Goal: Information Seeking & Learning: Learn about a topic

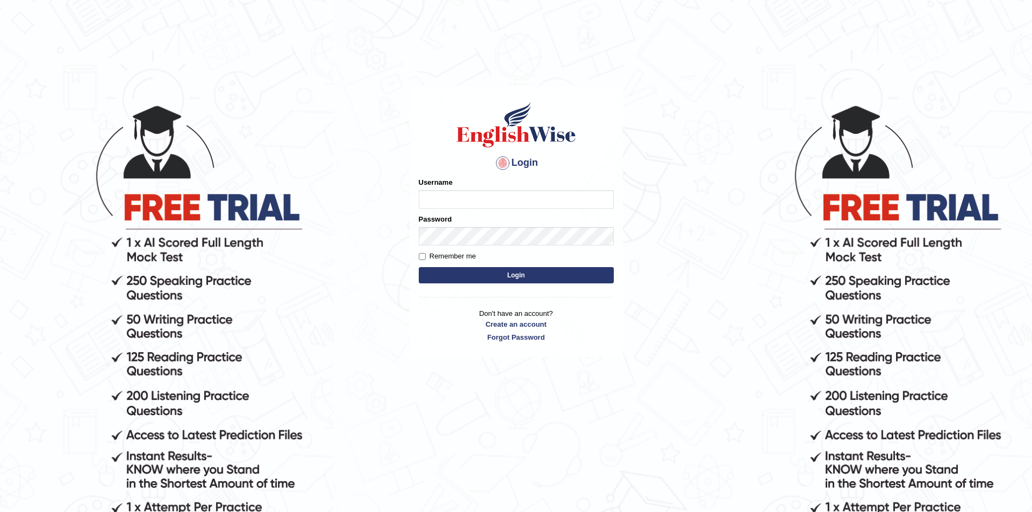
type input "Aditya1"
click at [486, 269] on button "Login" at bounding box center [516, 275] width 195 height 16
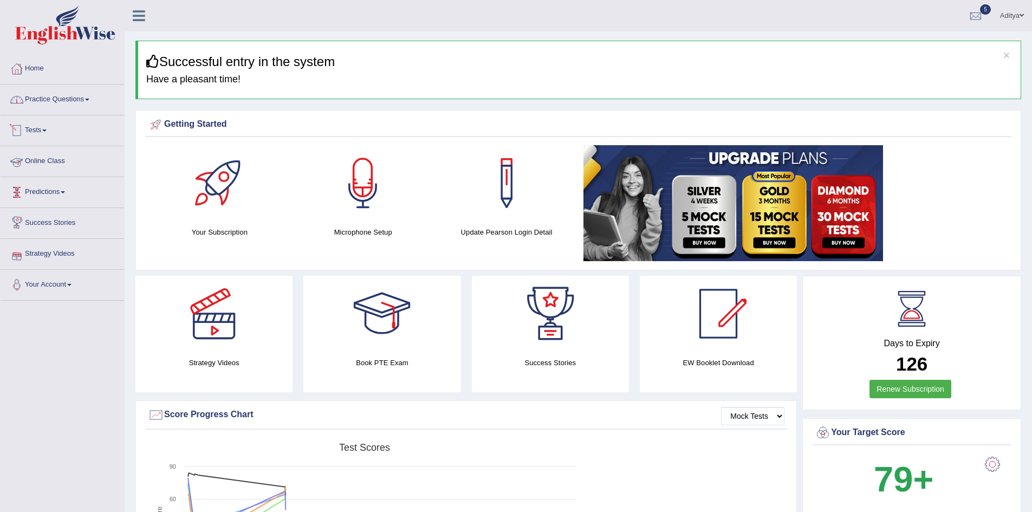
click at [71, 96] on link "Practice Questions" at bounding box center [63, 98] width 124 height 27
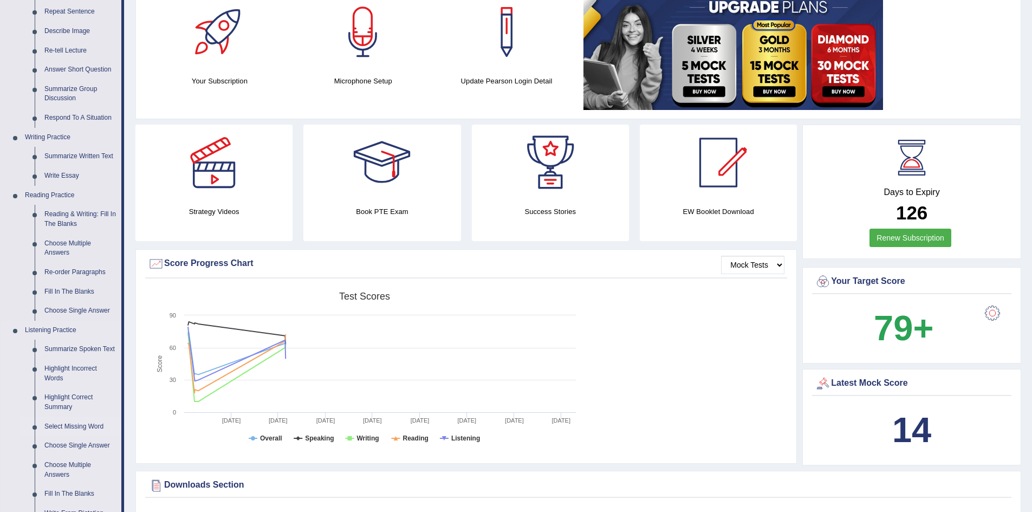
scroll to position [217, 0]
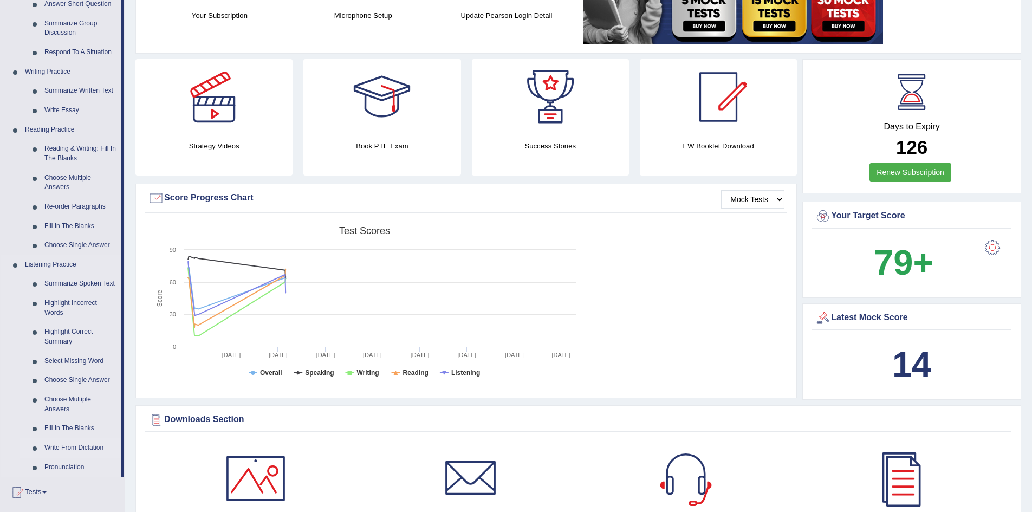
click at [74, 447] on link "Write From Dictation" at bounding box center [81, 448] width 82 height 20
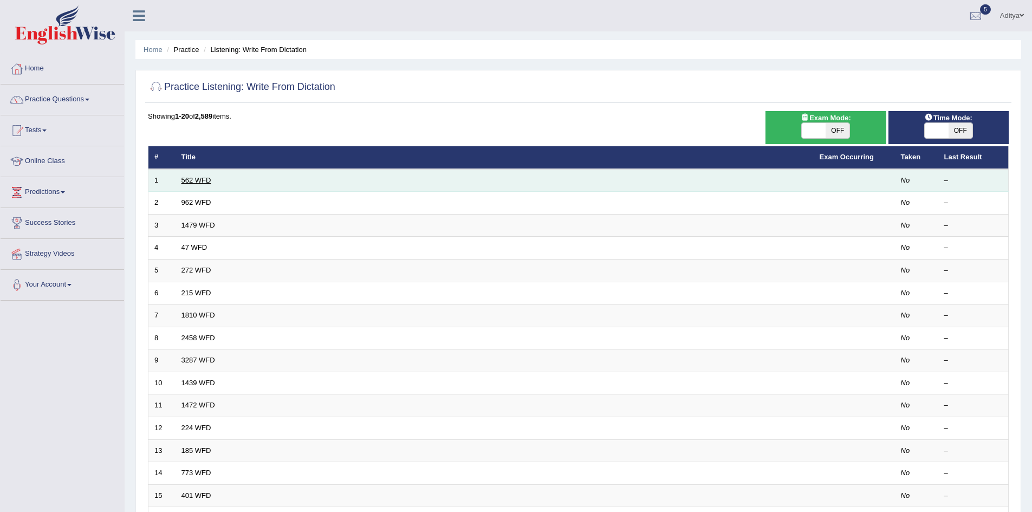
click at [203, 182] on link "562 WFD" at bounding box center [197, 180] width 30 height 8
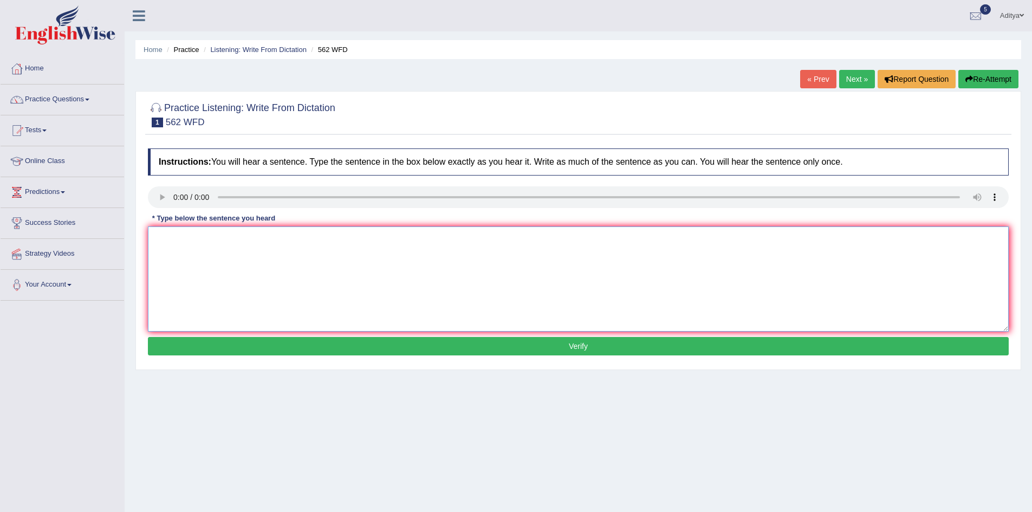
click at [192, 249] on textarea at bounding box center [578, 278] width 861 height 105
type textarea "The gap between poor and rich doesn't decrease."
click at [344, 348] on button "Verify" at bounding box center [578, 346] width 861 height 18
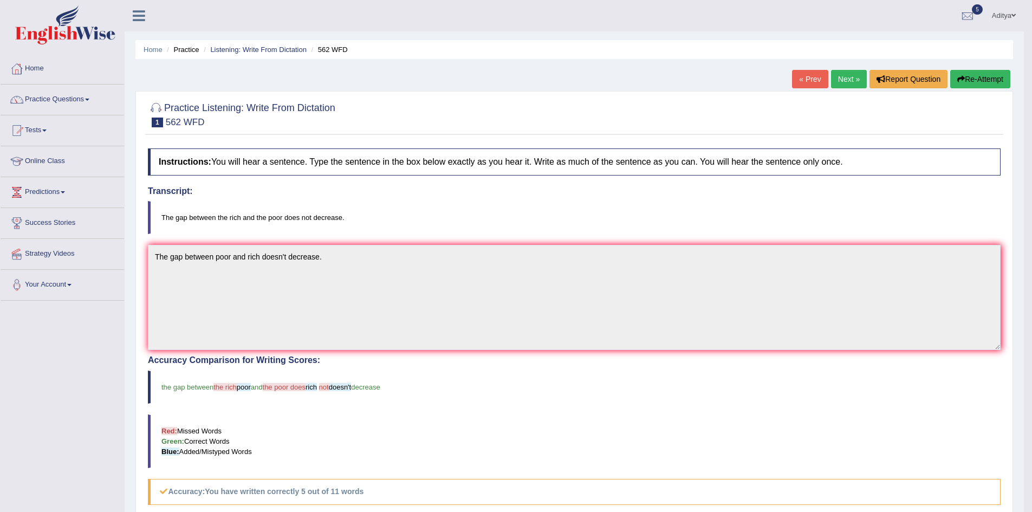
click at [856, 80] on link "Next »" at bounding box center [849, 79] width 36 height 18
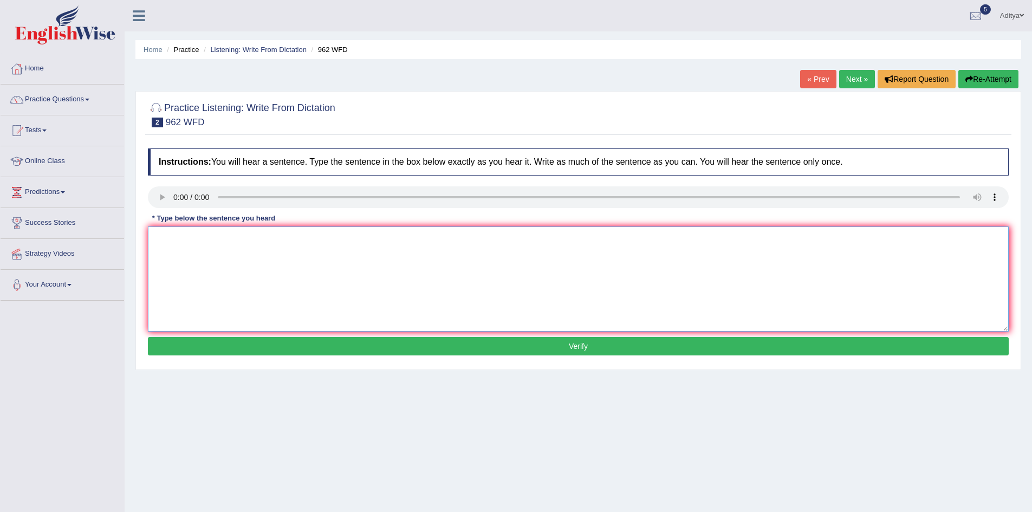
click at [211, 260] on textarea at bounding box center [578, 278] width 861 height 105
type textarea "If you have any questions about exam, Please raise your hand."
click at [304, 352] on button "Verify" at bounding box center [578, 346] width 861 height 18
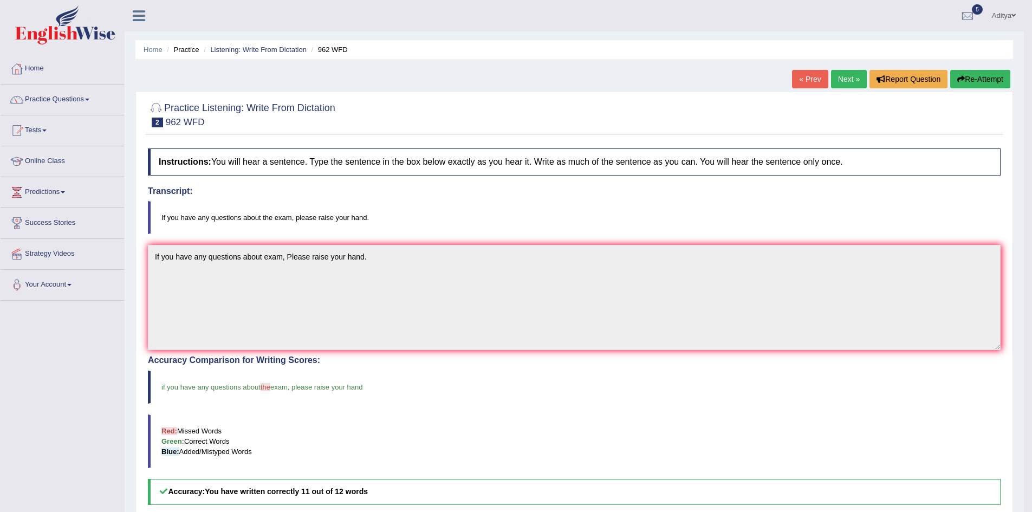
click at [848, 77] on link "Next »" at bounding box center [849, 79] width 36 height 18
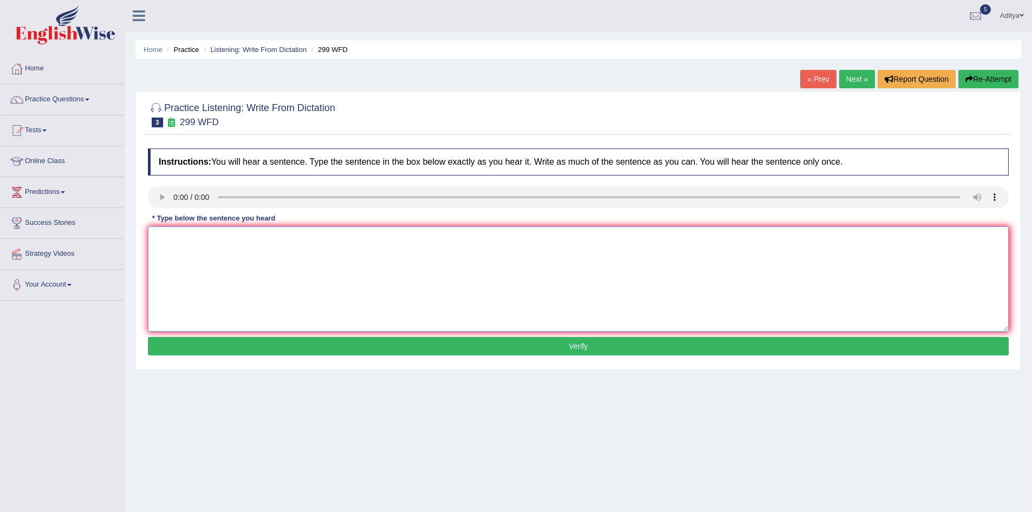
click at [206, 244] on textarea at bounding box center [578, 278] width 861 height 105
type textarea "Student representatives will be visiting the class with the boarding forms."
click at [338, 351] on button "Verify" at bounding box center [578, 346] width 861 height 18
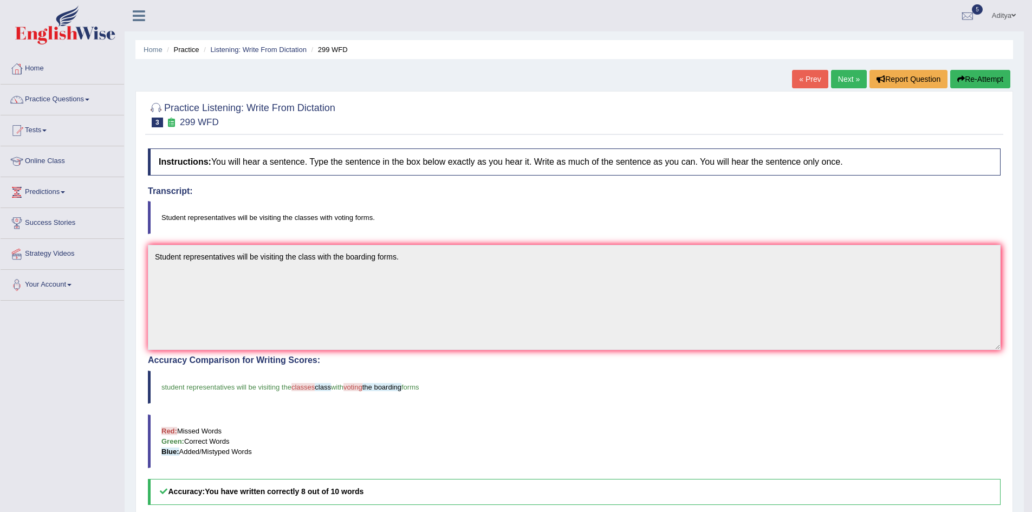
click at [851, 80] on link "Next »" at bounding box center [849, 79] width 36 height 18
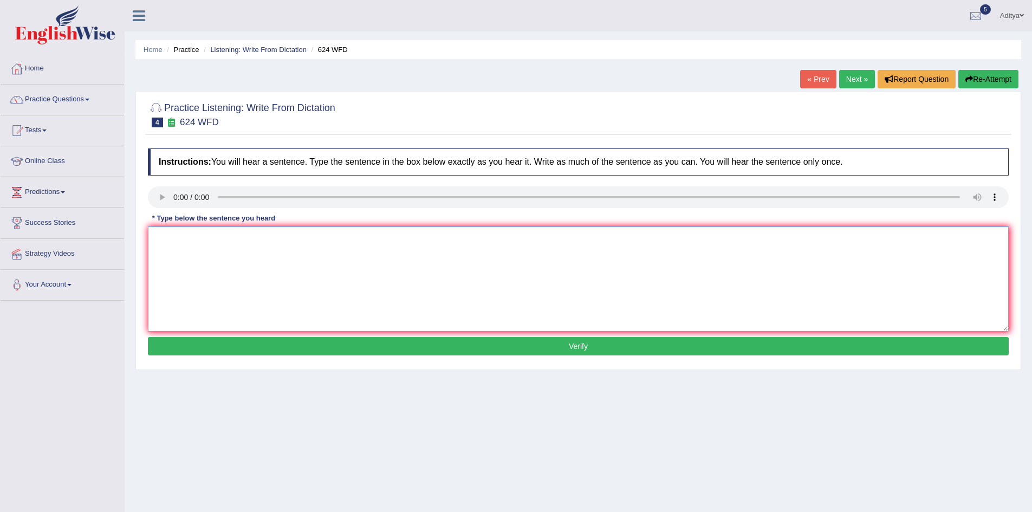
click at [180, 242] on textarea at bounding box center [578, 278] width 861 height 105
type textarea "Our Process help to improve critical thinking and independent skills."
click at [344, 344] on button "Verify" at bounding box center [578, 346] width 861 height 18
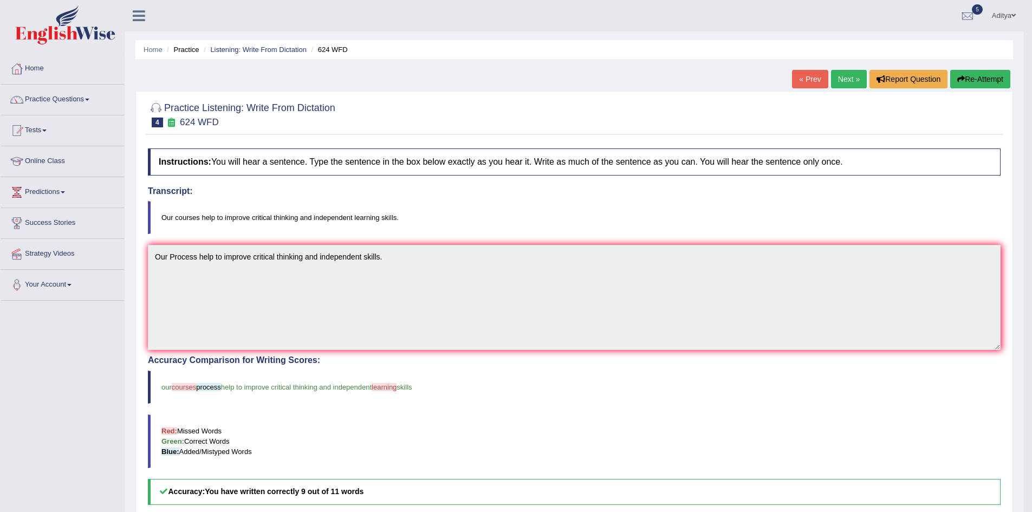
click at [859, 77] on link "Next »" at bounding box center [849, 79] width 36 height 18
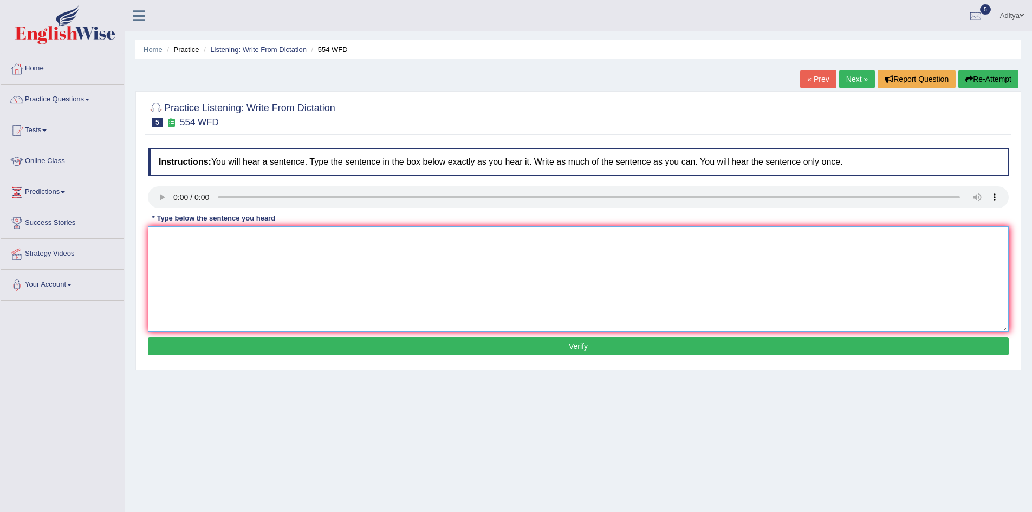
click at [258, 257] on textarea at bounding box center [578, 278] width 861 height 105
type textarea "We are able to work in a team."
click at [276, 356] on div "Instructions: You will hear a sentence. Type the sentence in the box below exac…" at bounding box center [578, 253] width 866 height 221
click at [279, 352] on button "Verify" at bounding box center [578, 346] width 861 height 18
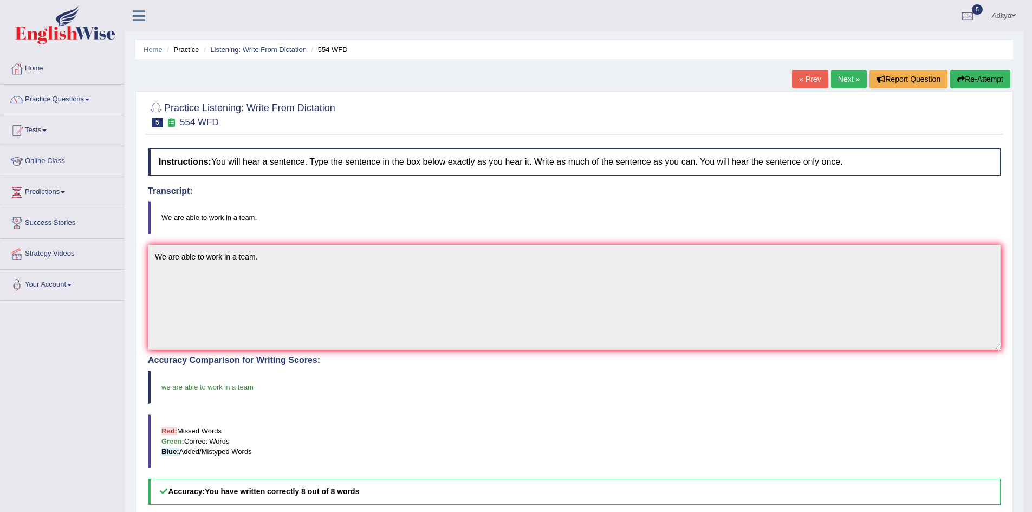
click at [844, 74] on link "Next »" at bounding box center [849, 79] width 36 height 18
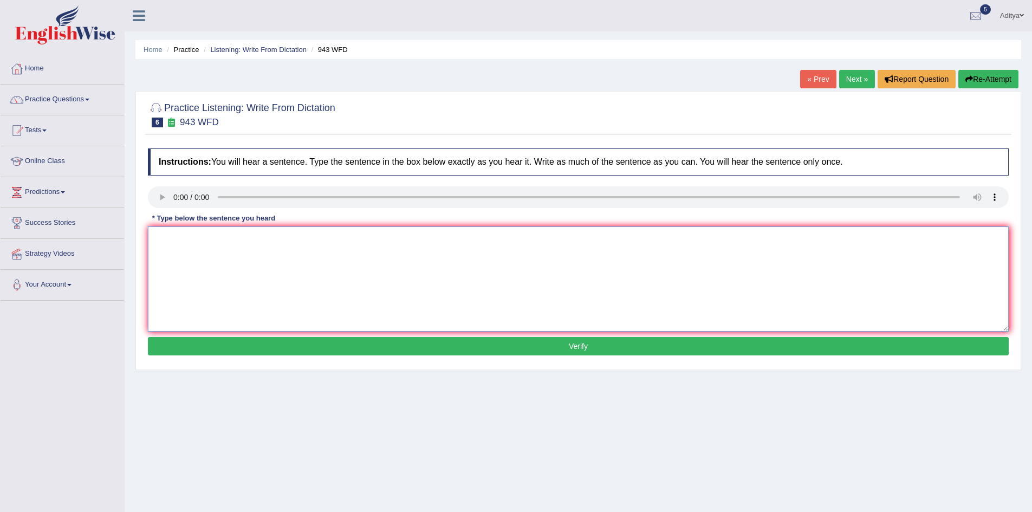
click at [185, 240] on textarea at bounding box center [578, 278] width 861 height 105
type textarea "Farming method in the world have developed greater recently."
click at [324, 348] on button "Verify" at bounding box center [578, 346] width 861 height 18
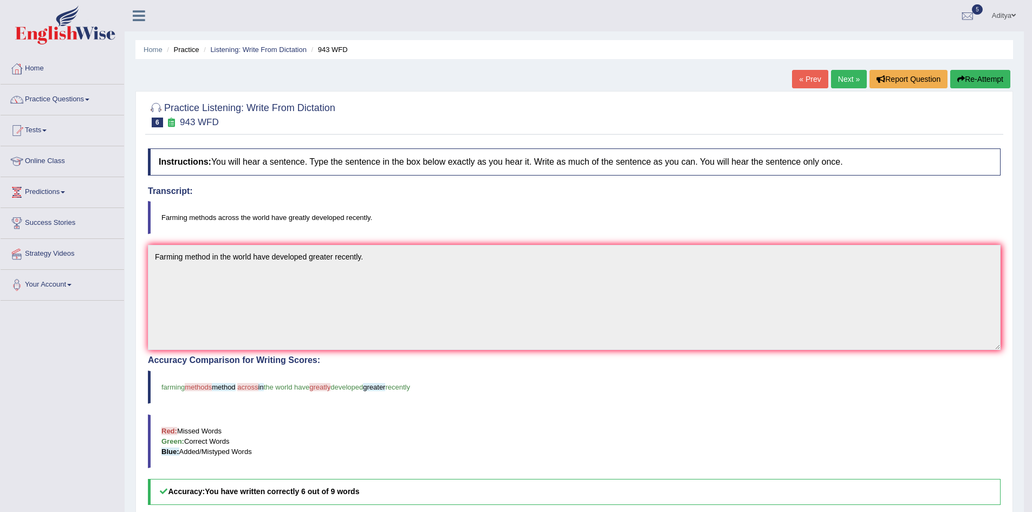
click at [850, 79] on link "Next »" at bounding box center [849, 79] width 36 height 18
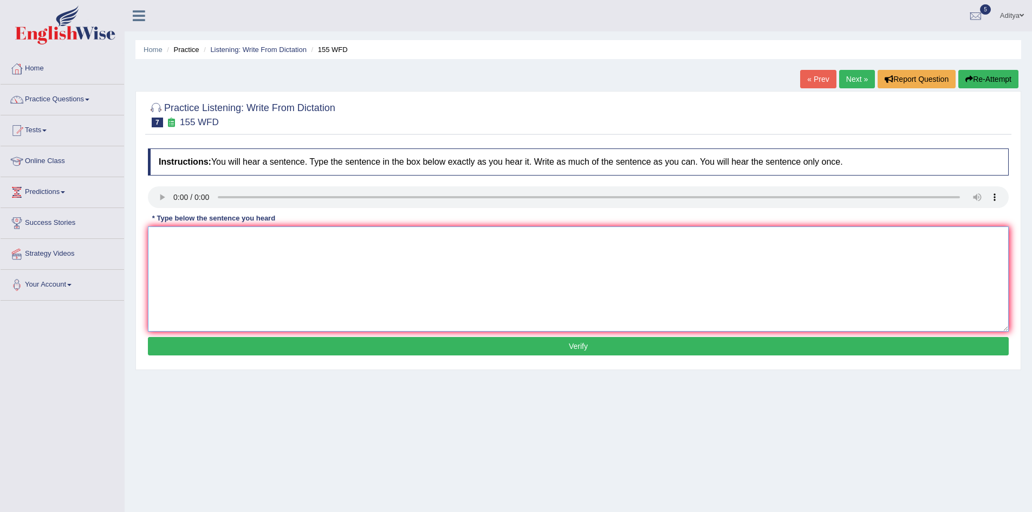
click at [179, 243] on textarea at bounding box center [578, 278] width 861 height 105
type textarea "Important detail of the argument are missing in the summary."
click at [279, 347] on button "Verify" at bounding box center [578, 346] width 861 height 18
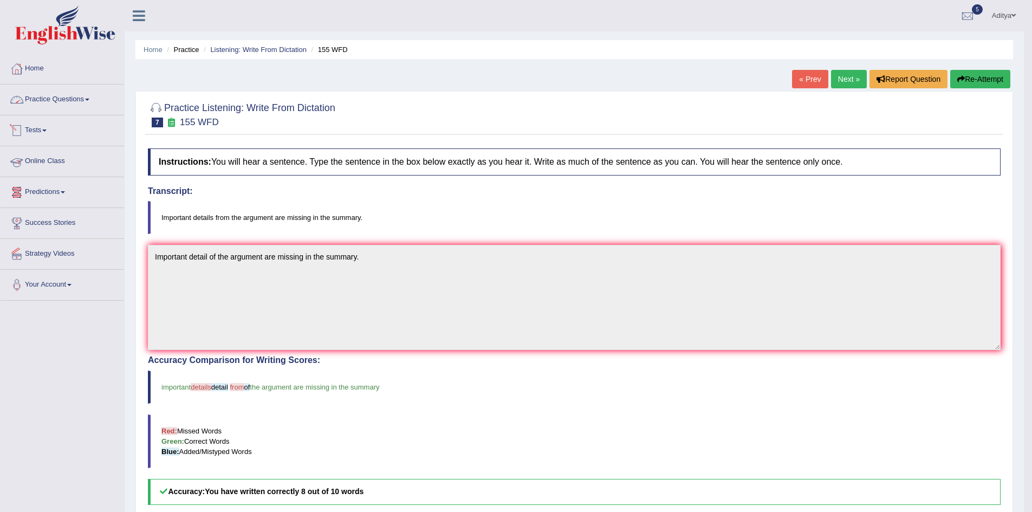
click at [89, 100] on span at bounding box center [87, 100] width 4 height 2
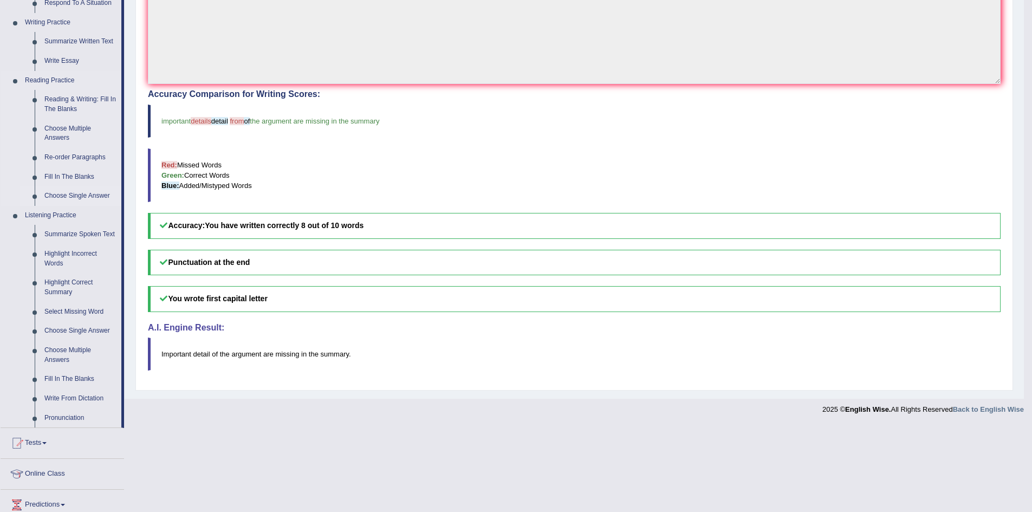
scroll to position [271, 0]
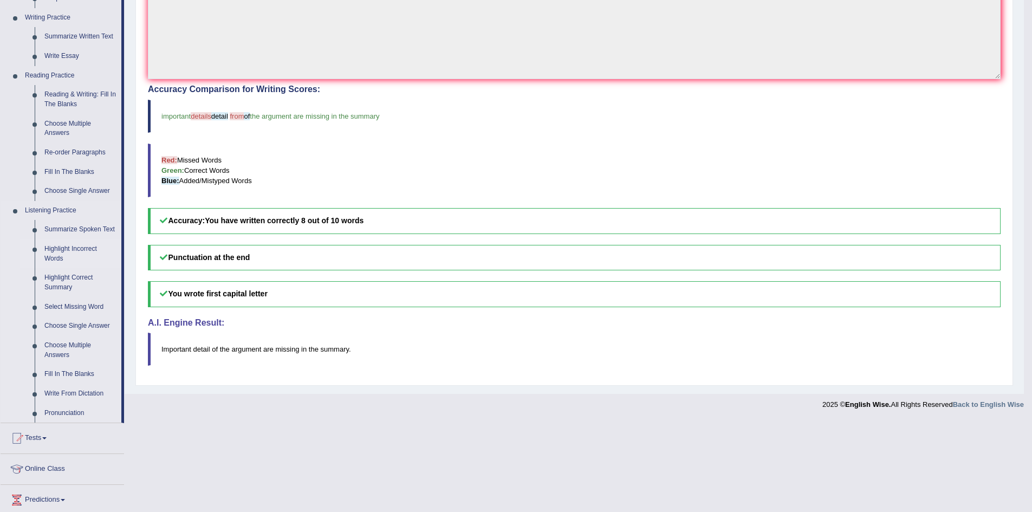
click at [85, 248] on link "Highlight Incorrect Words" at bounding box center [81, 254] width 82 height 29
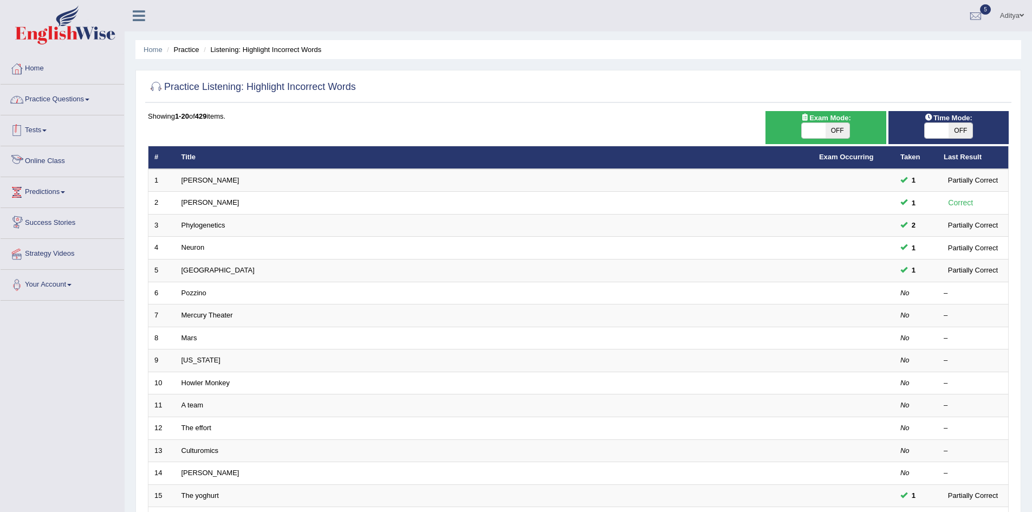
click at [81, 99] on link "Practice Questions" at bounding box center [63, 98] width 124 height 27
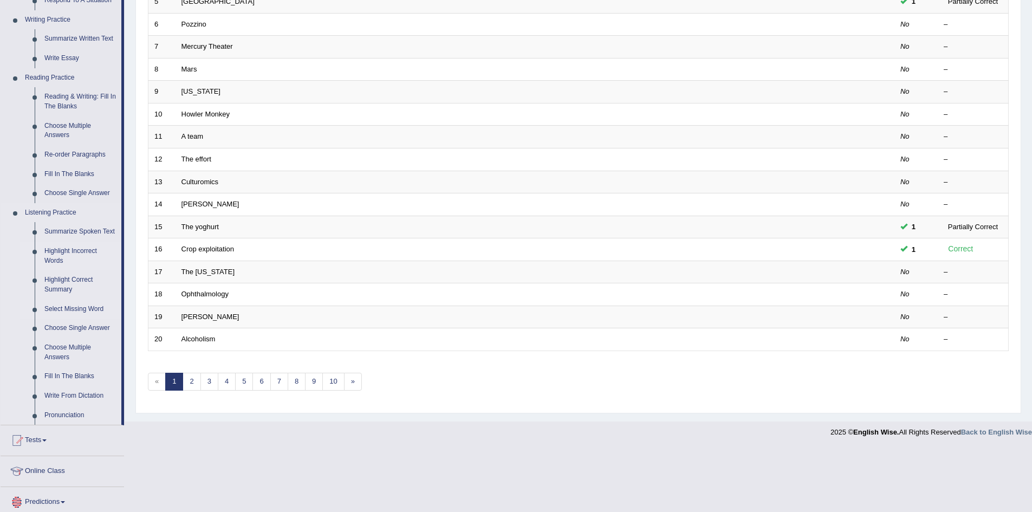
scroll to position [271, 0]
click at [65, 282] on link "Highlight Correct Summary" at bounding box center [81, 282] width 82 height 29
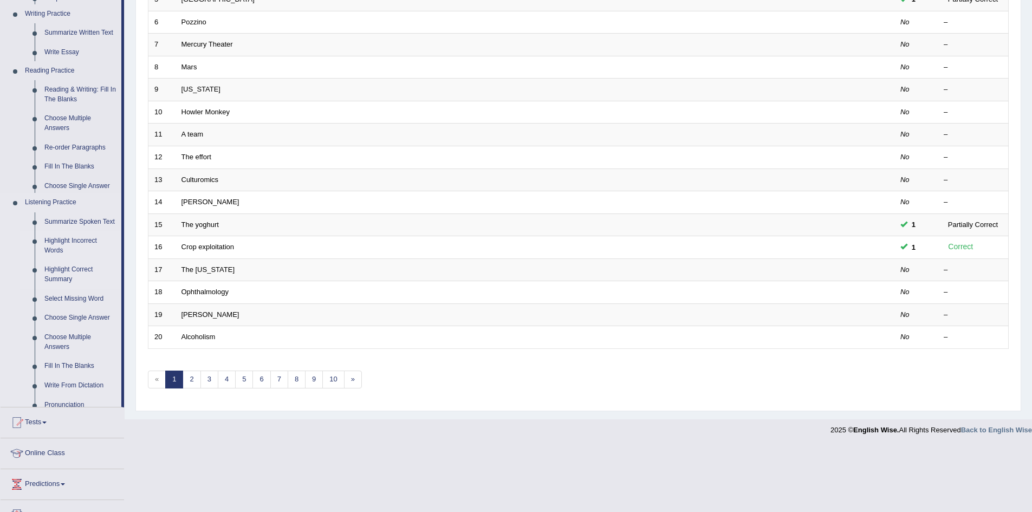
scroll to position [205, 0]
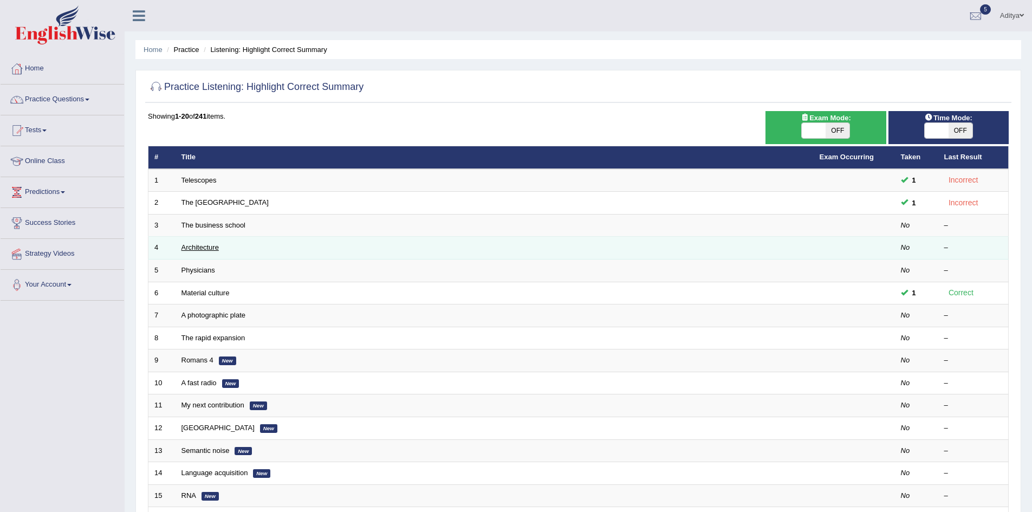
click at [196, 247] on link "Architecture" at bounding box center [200, 247] width 37 height 8
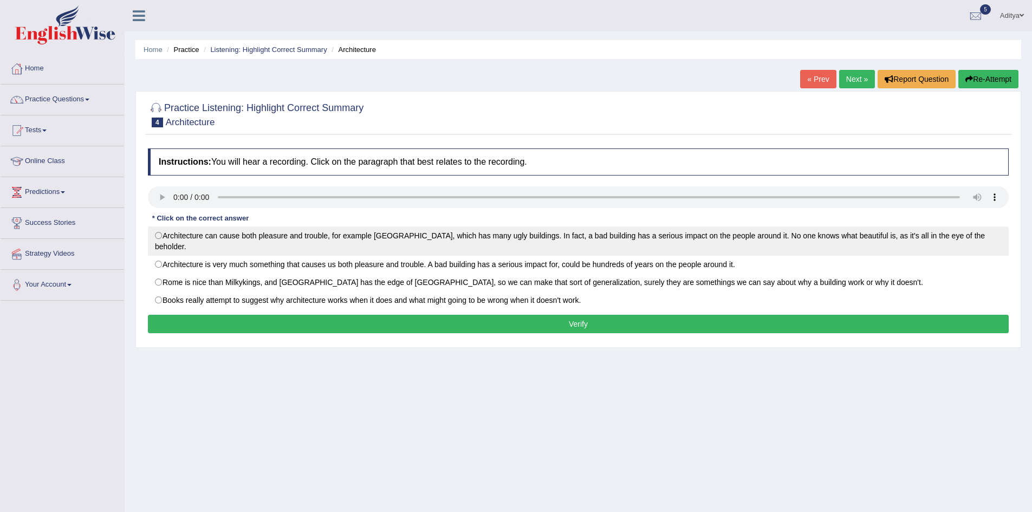
click at [156, 232] on label "Architecture can cause both pleasure and trouble, for example London, which has…" at bounding box center [578, 240] width 861 height 29
radio input "true"
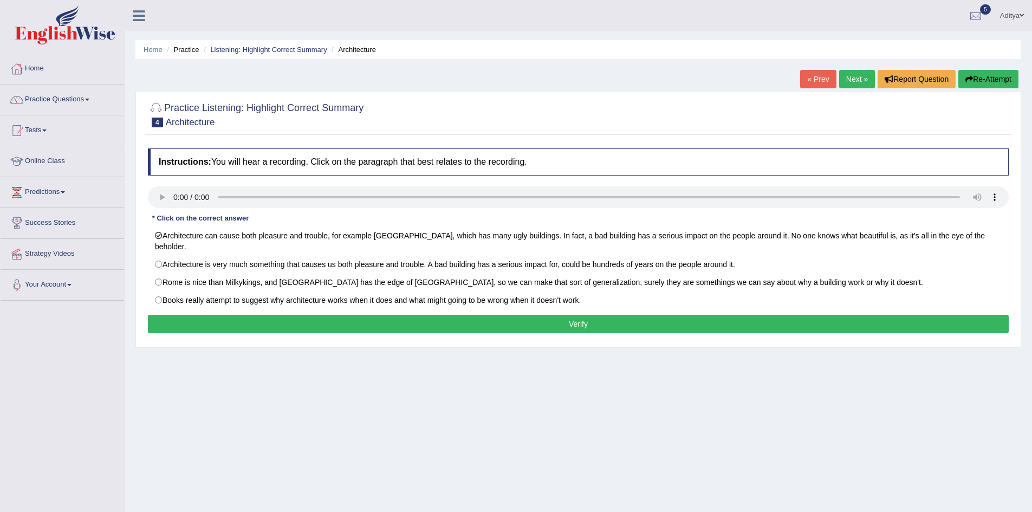
click at [336, 315] on button "Verify" at bounding box center [578, 324] width 861 height 18
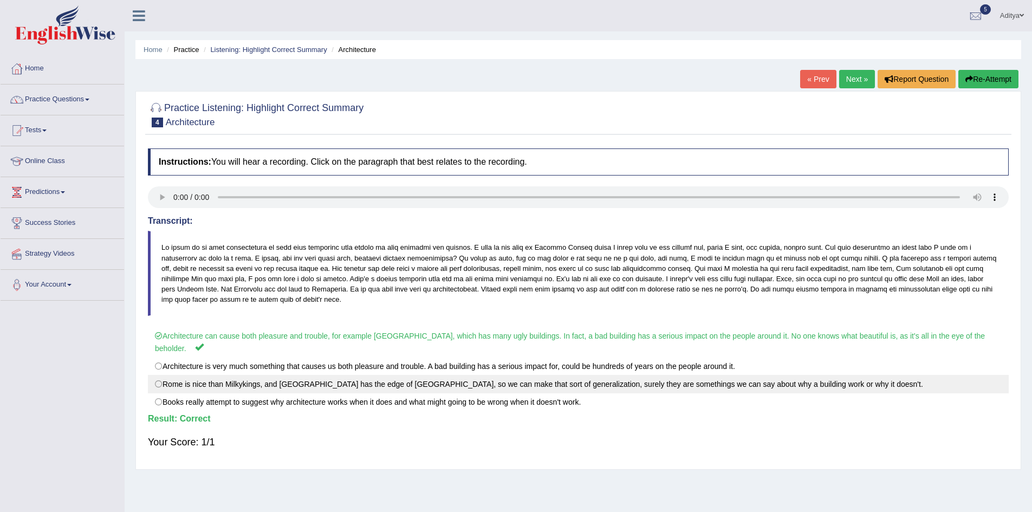
scroll to position [54, 0]
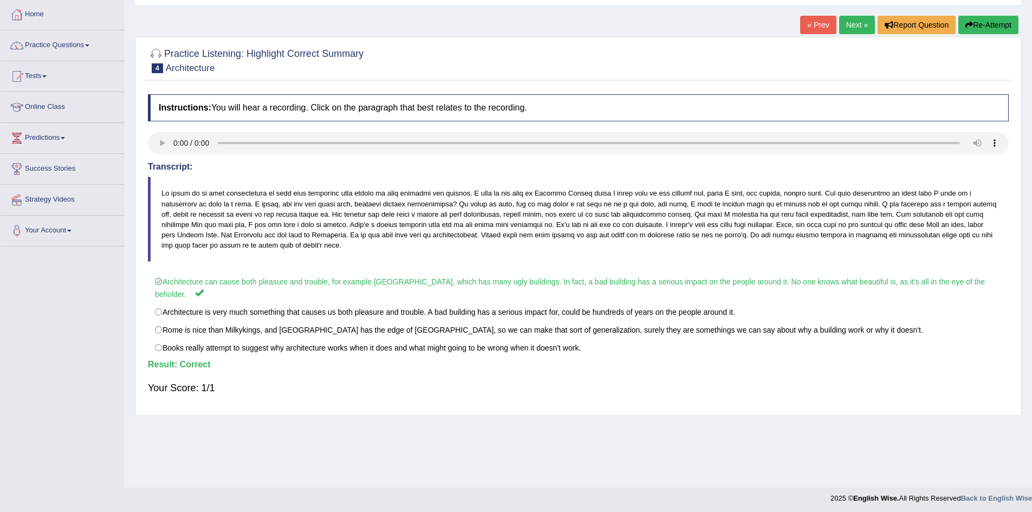
click at [852, 25] on link "Next »" at bounding box center [857, 25] width 36 height 18
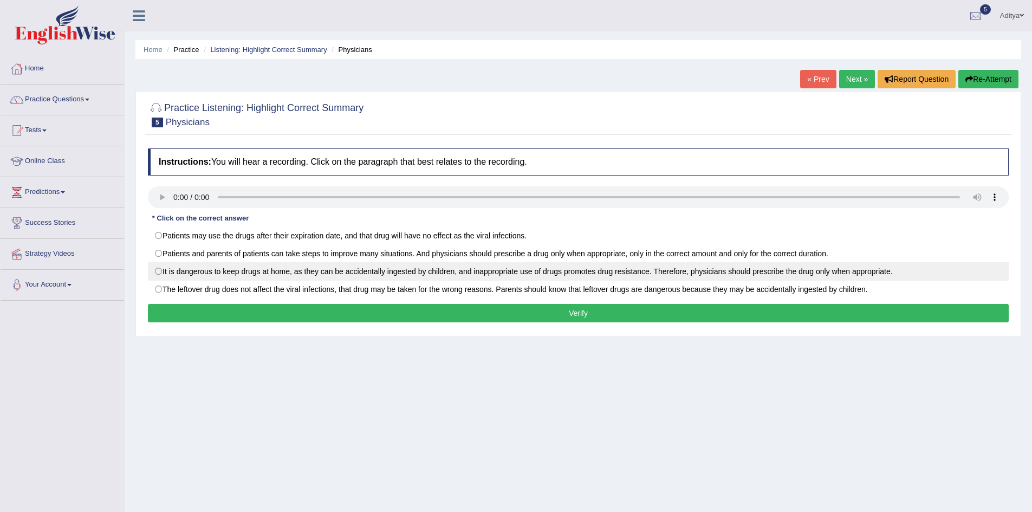
click at [159, 268] on label "It is dangerous to keep drugs at home, as they can be accidentally ingested by …" at bounding box center [578, 271] width 861 height 18
radio input "true"
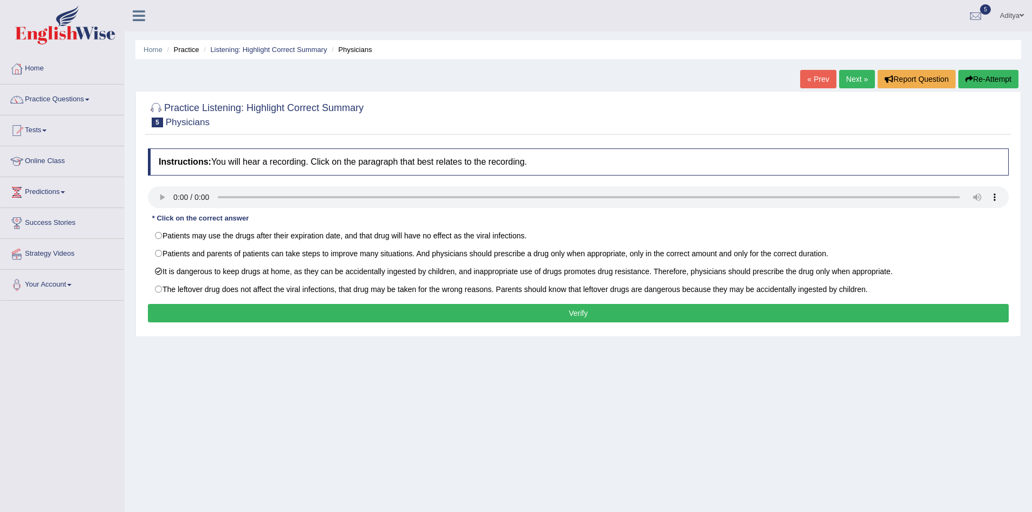
click at [253, 305] on button "Verify" at bounding box center [578, 313] width 861 height 18
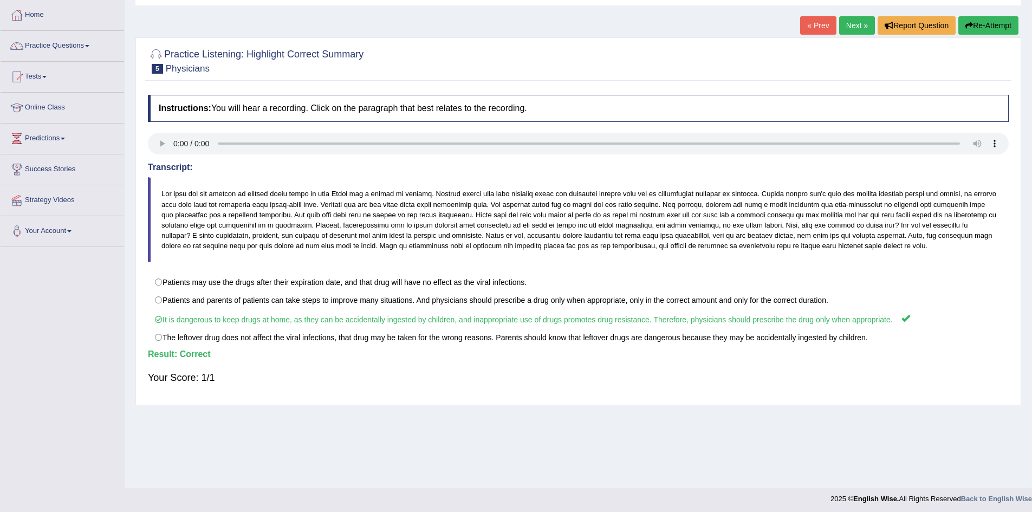
scroll to position [54, 0]
click at [855, 23] on link "Next »" at bounding box center [857, 25] width 36 height 18
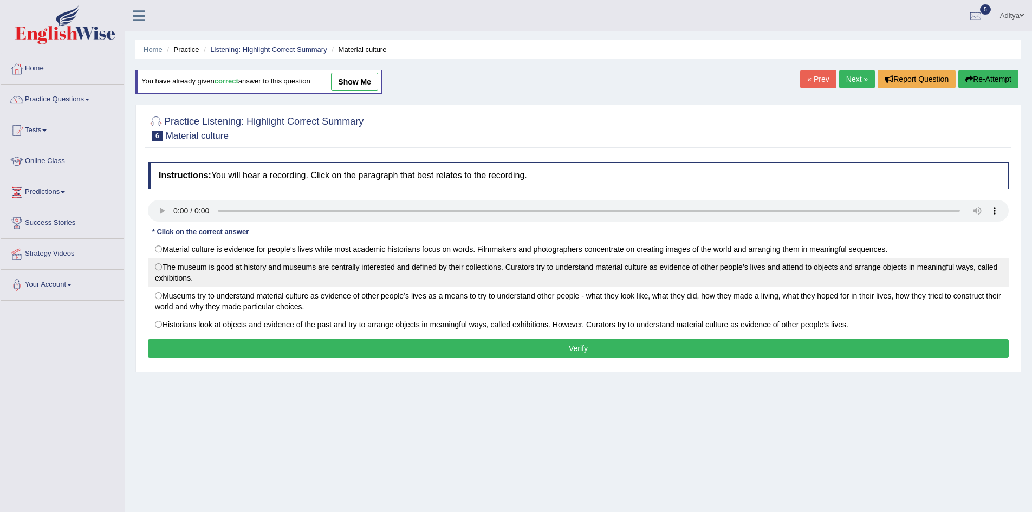
click at [160, 266] on label "The museum is good at history and museums are centrally interested and defined …" at bounding box center [578, 272] width 861 height 29
radio input "true"
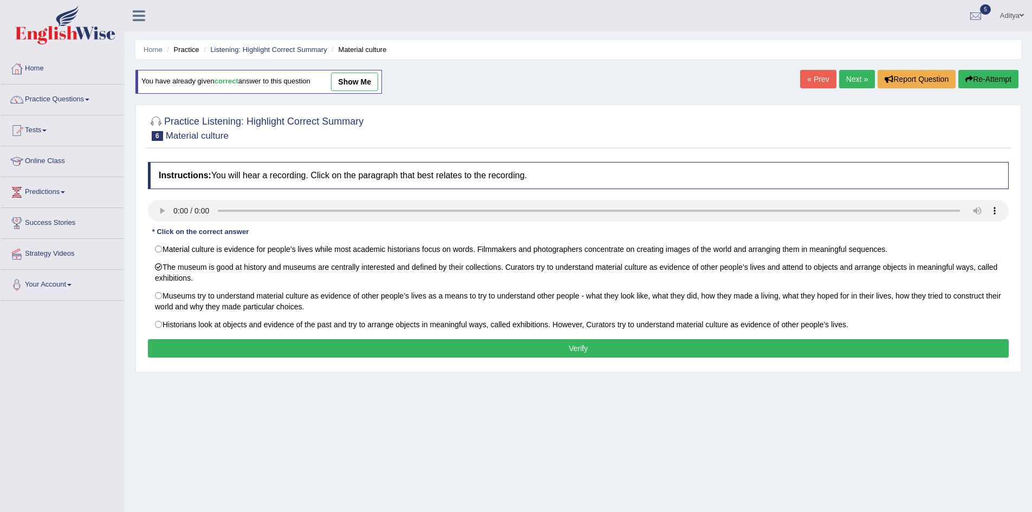
click at [289, 348] on button "Verify" at bounding box center [578, 348] width 861 height 18
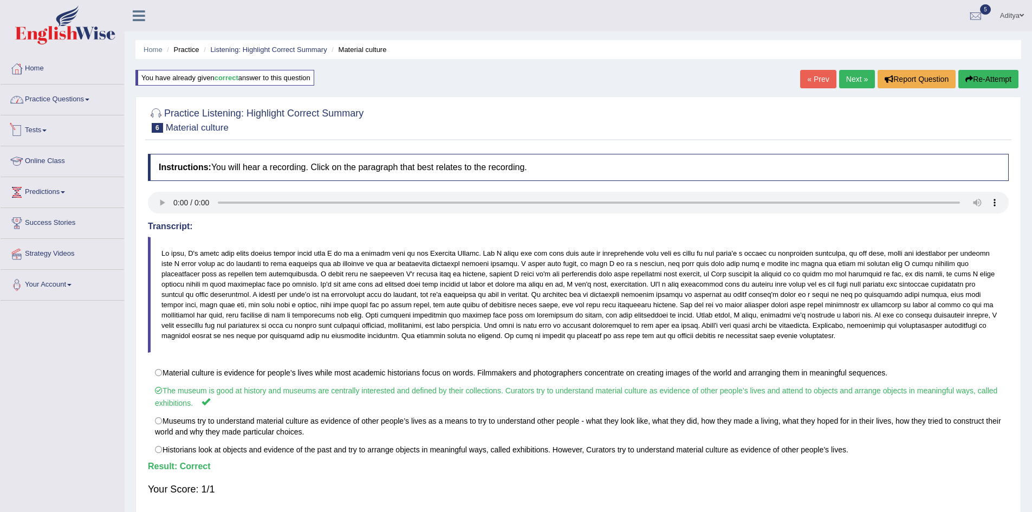
click at [86, 102] on link "Practice Questions" at bounding box center [63, 98] width 124 height 27
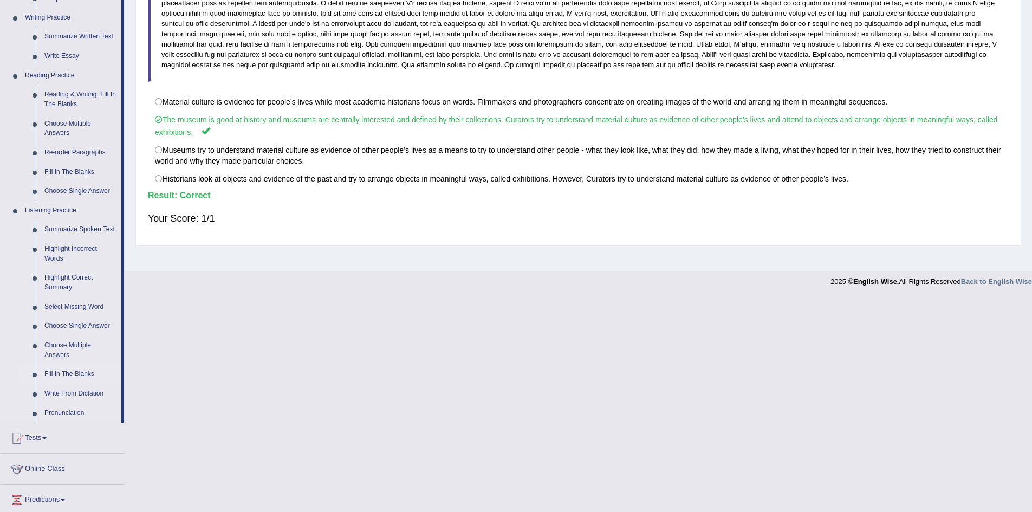
scroll to position [325, 0]
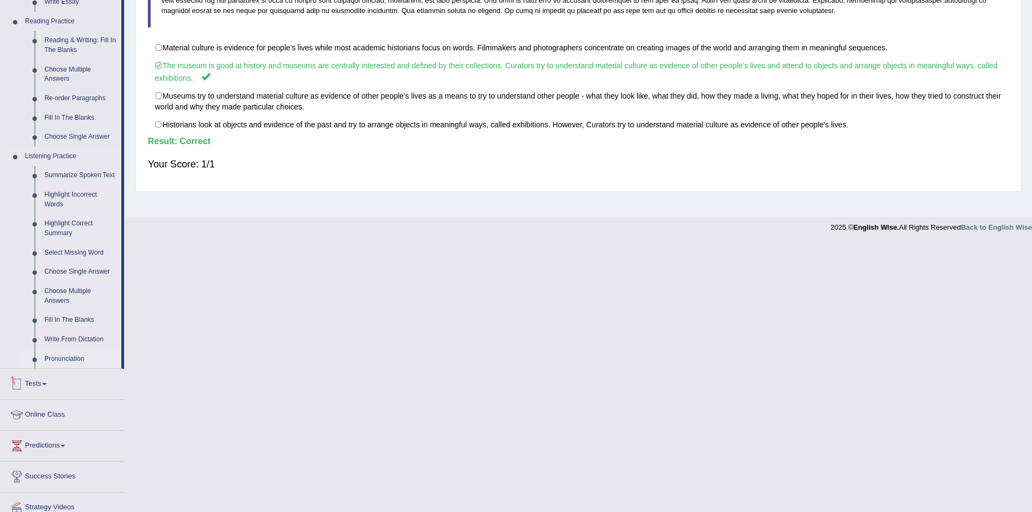
click at [68, 360] on link "Pronunciation" at bounding box center [81, 359] width 82 height 20
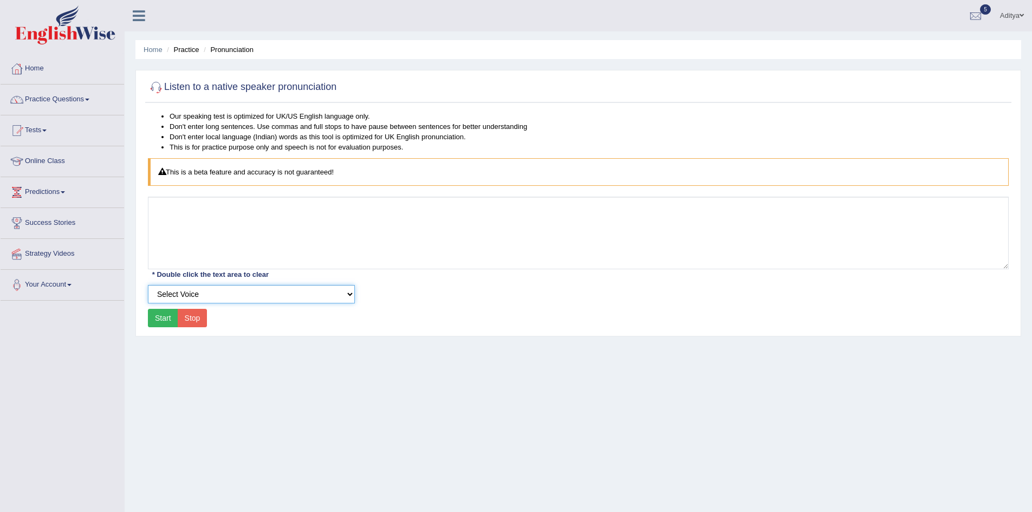
click at [235, 295] on select "Select Voice UK English [DEMOGRAPHIC_DATA] UK English [DEMOGRAPHIC_DATA]" at bounding box center [251, 294] width 207 height 18
click at [166, 319] on button "Start" at bounding box center [163, 318] width 30 height 18
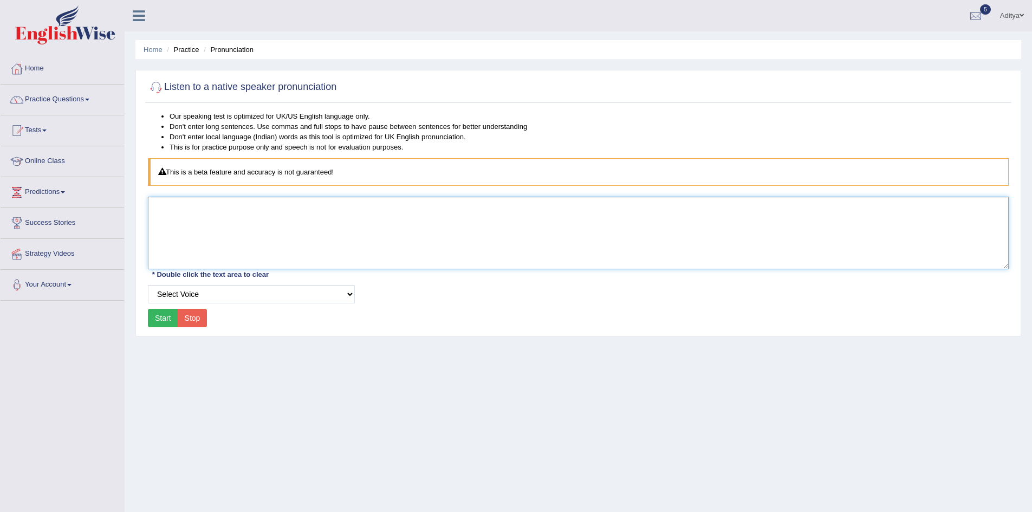
click at [258, 213] on textarea at bounding box center [578, 233] width 861 height 73
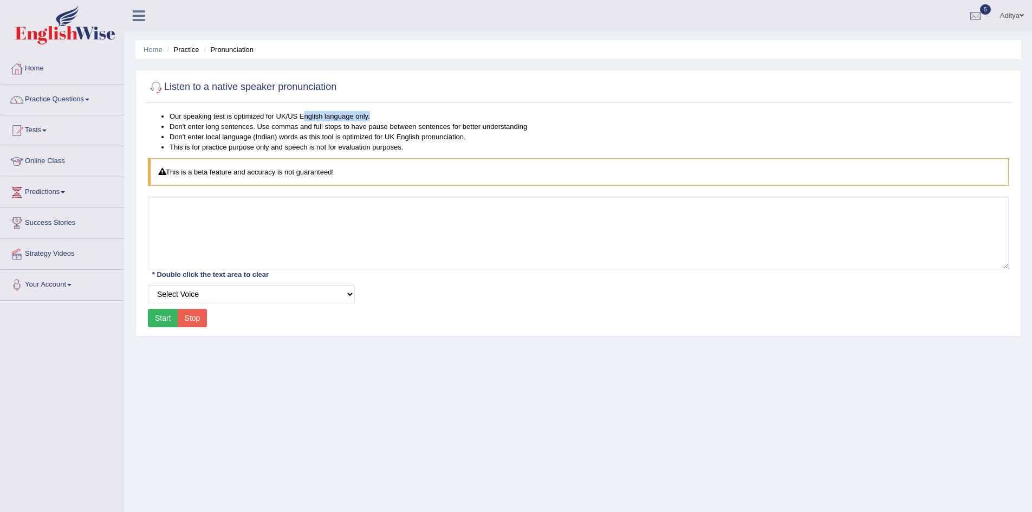
drag, startPoint x: 302, startPoint y: 116, endPoint x: 370, endPoint y: 116, distance: 67.2
click at [370, 116] on li "Our speaking test is optimized for UK/US English language only." at bounding box center [589, 116] width 839 height 10
drag, startPoint x: 226, startPoint y: 130, endPoint x: 521, endPoint y: 130, distance: 294.8
click at [525, 127] on li "Don't enter long sentences. Use commas and full stops to have pause between sen…" at bounding box center [589, 126] width 839 height 10
drag, startPoint x: 301, startPoint y: 137, endPoint x: 470, endPoint y: 139, distance: 169.1
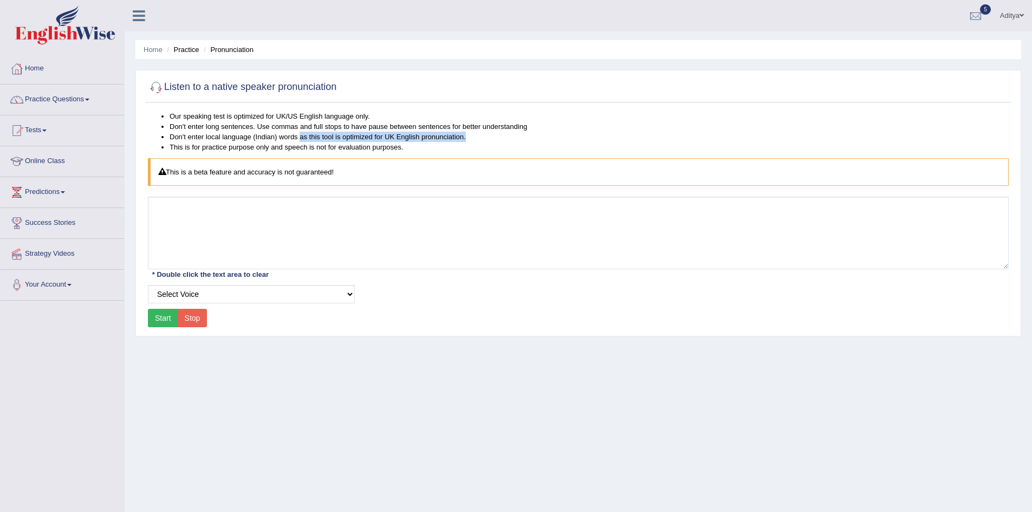
click at [470, 139] on li "Don't enter local language (Indian) words as this tool is optimized for UK Engl…" at bounding box center [589, 137] width 839 height 10
drag, startPoint x: 245, startPoint y: 148, endPoint x: 404, endPoint y: 148, distance: 158.2
click at [404, 148] on li "This is for practice purpose only and speech is not for evaluation purposes." at bounding box center [589, 147] width 839 height 10
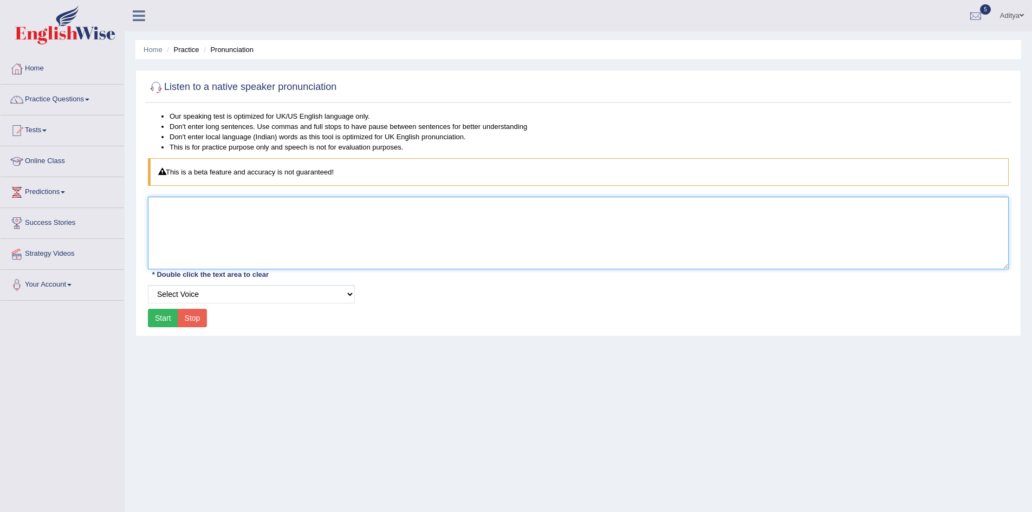
click at [245, 206] on textarea at bounding box center [578, 233] width 861 height 73
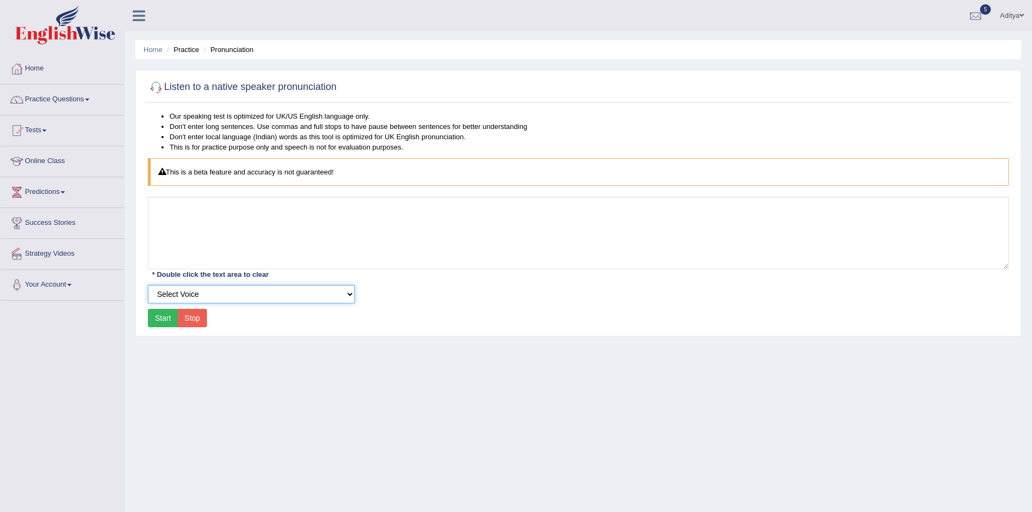
click at [225, 295] on select "Select Voice UK English [DEMOGRAPHIC_DATA] UK English [DEMOGRAPHIC_DATA]" at bounding box center [251, 294] width 207 height 18
select select "6"
click at [148, 285] on select "Select Voice UK English [DEMOGRAPHIC_DATA] UK English [DEMOGRAPHIC_DATA]" at bounding box center [251, 294] width 207 height 18
click at [166, 315] on button "Start" at bounding box center [163, 318] width 30 height 18
click at [169, 319] on button "Start" at bounding box center [163, 318] width 30 height 18
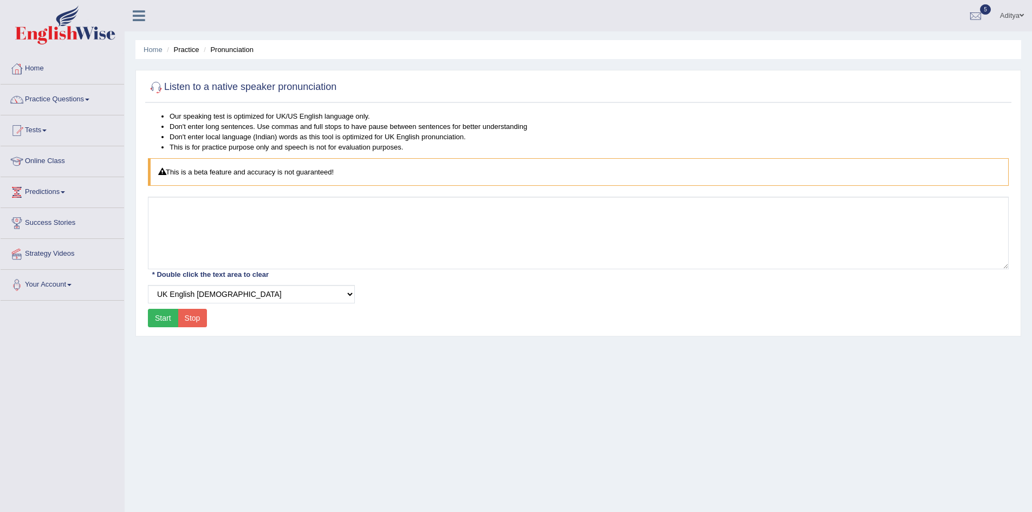
click at [169, 319] on button "Start" at bounding box center [163, 318] width 30 height 18
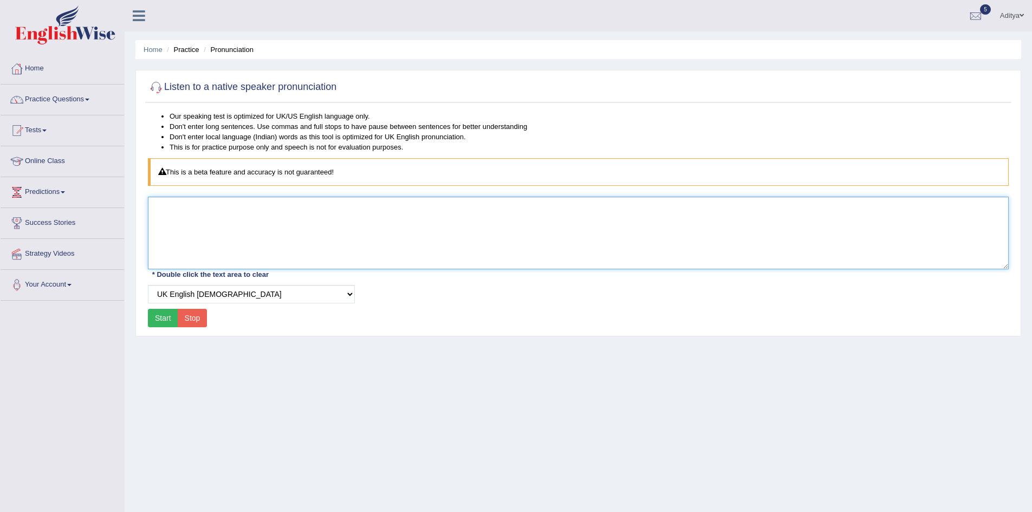
click at [221, 221] on textarea at bounding box center [578, 233] width 861 height 73
type textarea "T"
type textarea "i"
type textarea "I like you."
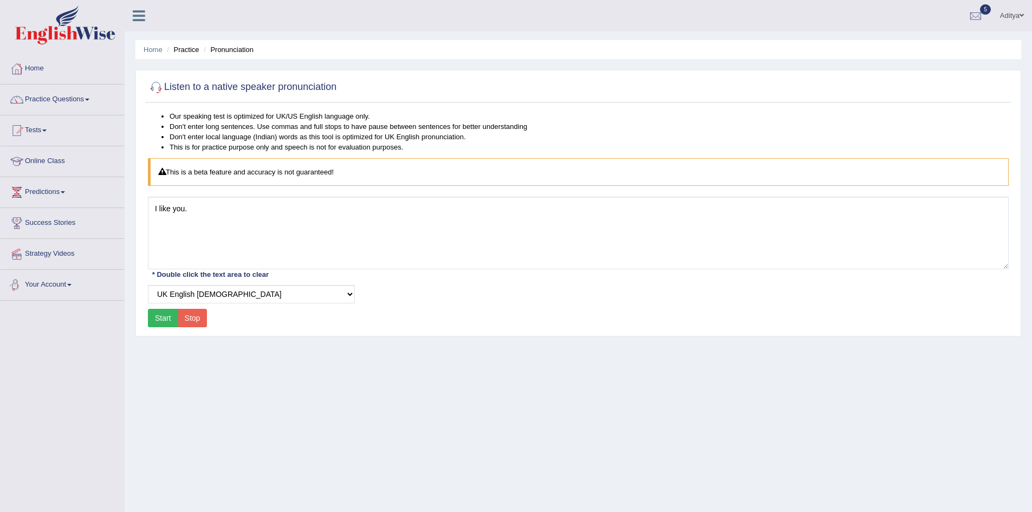
click at [157, 320] on button "Start" at bounding box center [163, 318] width 30 height 18
drag, startPoint x: 208, startPoint y: 296, endPoint x: 210, endPoint y: 303, distance: 7.0
click at [208, 296] on select "Select Voice UK English Female UK English Male" at bounding box center [251, 294] width 207 height 18
select select "5"
click at [148, 285] on select "Select Voice UK English Female UK English Male" at bounding box center [251, 294] width 207 height 18
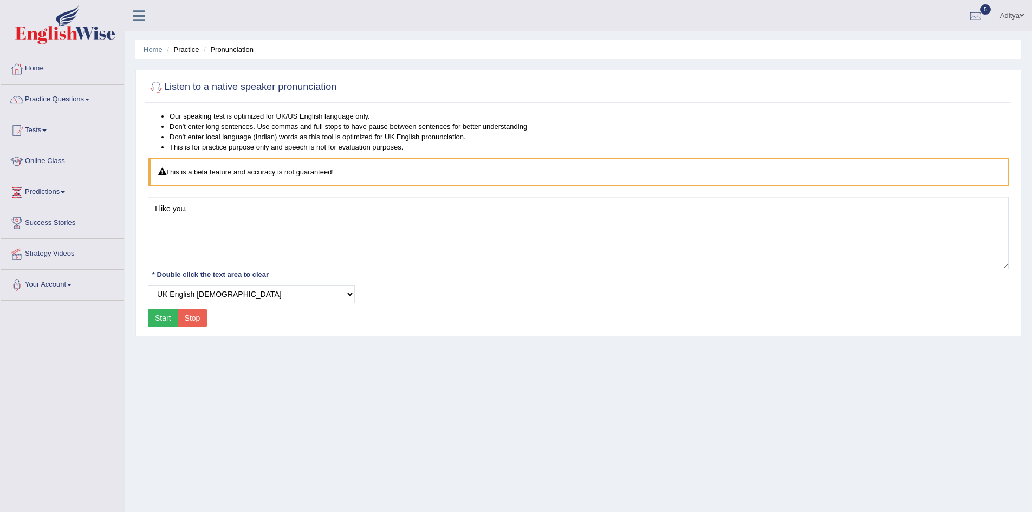
click at [169, 320] on button "Start" at bounding box center [163, 318] width 30 height 18
click at [86, 99] on link "Practice Questions" at bounding box center [63, 98] width 124 height 27
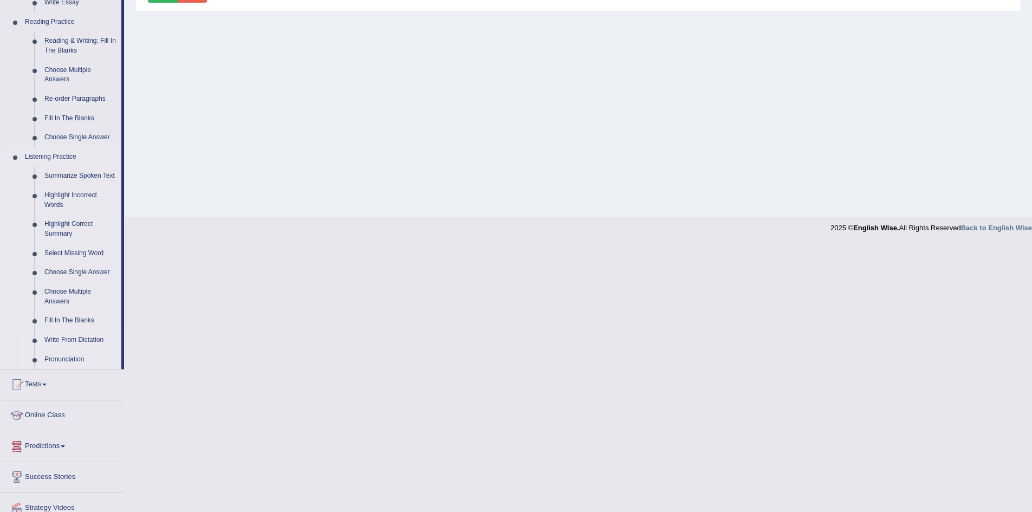
scroll to position [325, 0]
click at [77, 270] on link "Choose Single Answer" at bounding box center [81, 272] width 82 height 20
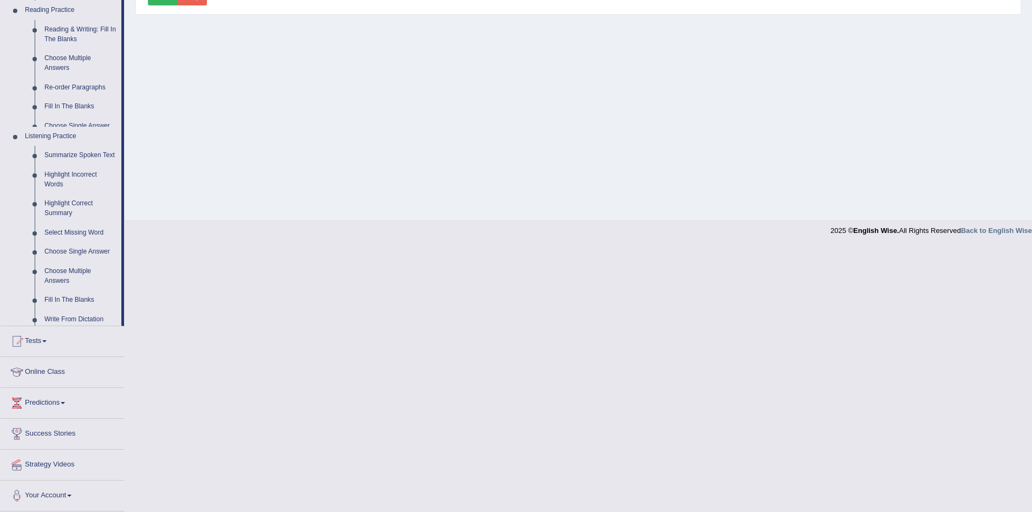
scroll to position [101, 0]
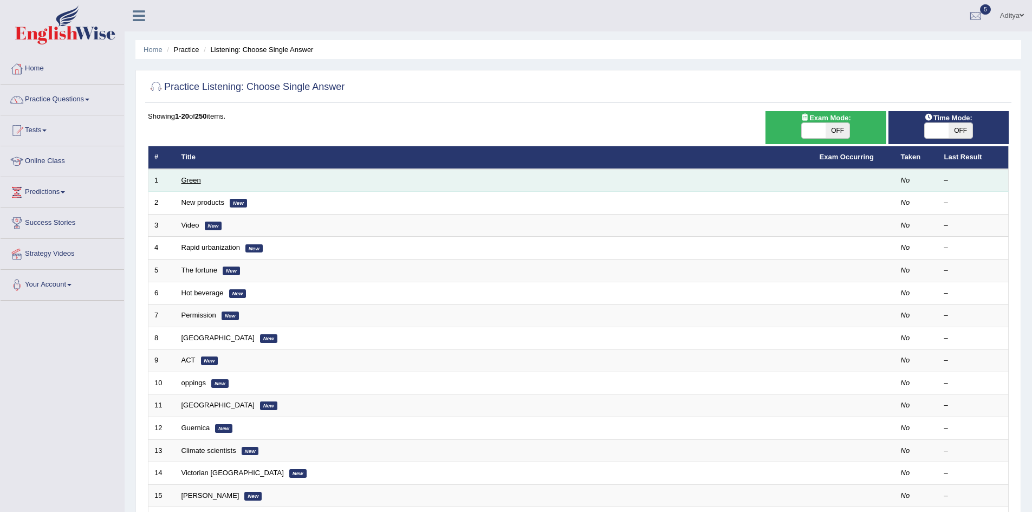
click at [189, 179] on link "Green" at bounding box center [192, 180] width 20 height 8
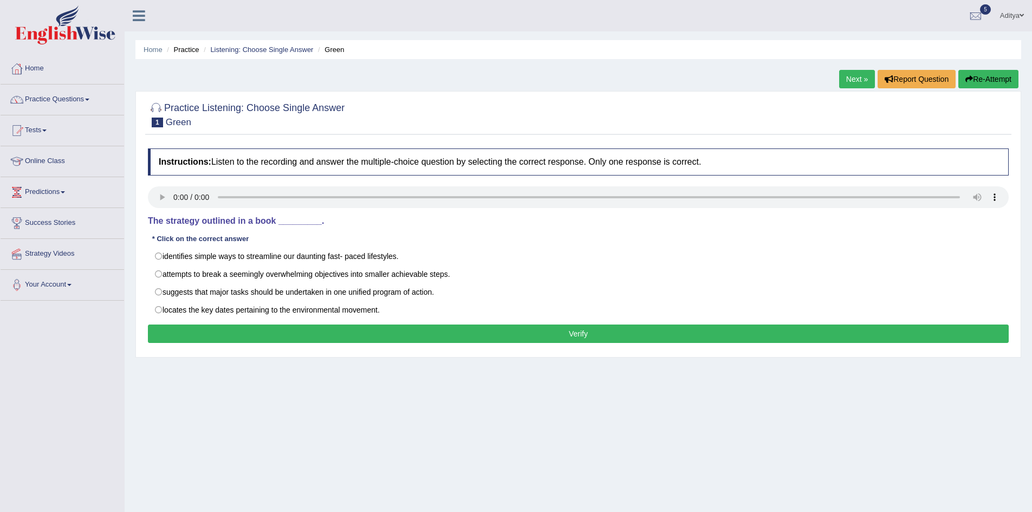
click at [142, 205] on div "Practice Listening: Choose Single Answer 1 Green Instructions: Listen to the re…" at bounding box center [578, 224] width 886 height 267
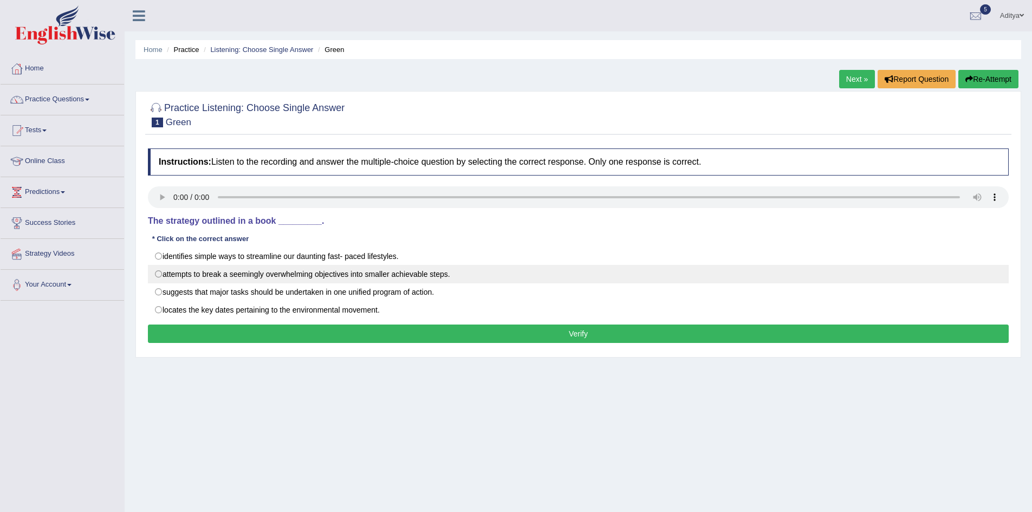
click at [160, 274] on label "attempts to break a seemingly overwhelming objectives into smaller achievable s…" at bounding box center [578, 274] width 861 height 18
radio input "true"
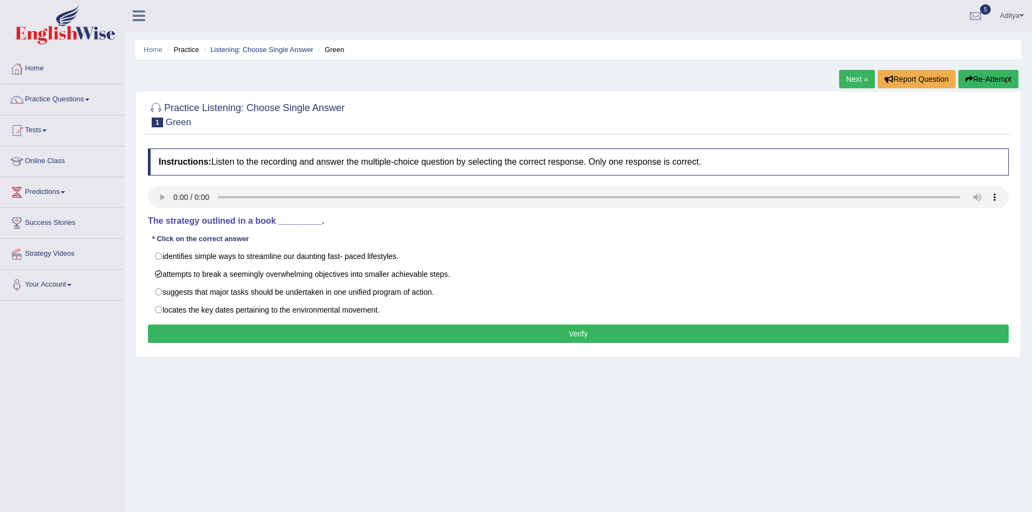
click at [226, 335] on button "Verify" at bounding box center [578, 334] width 861 height 18
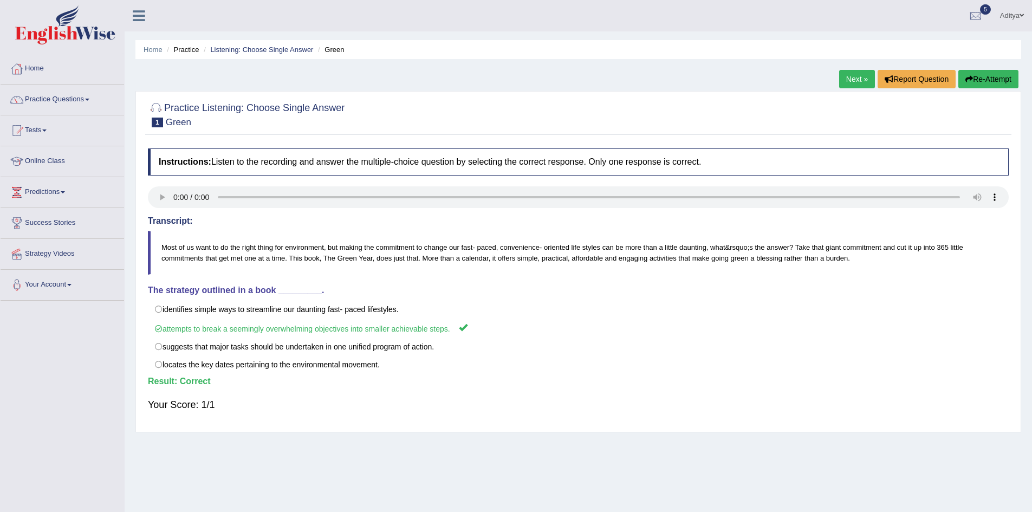
click at [852, 80] on link "Next »" at bounding box center [857, 79] width 36 height 18
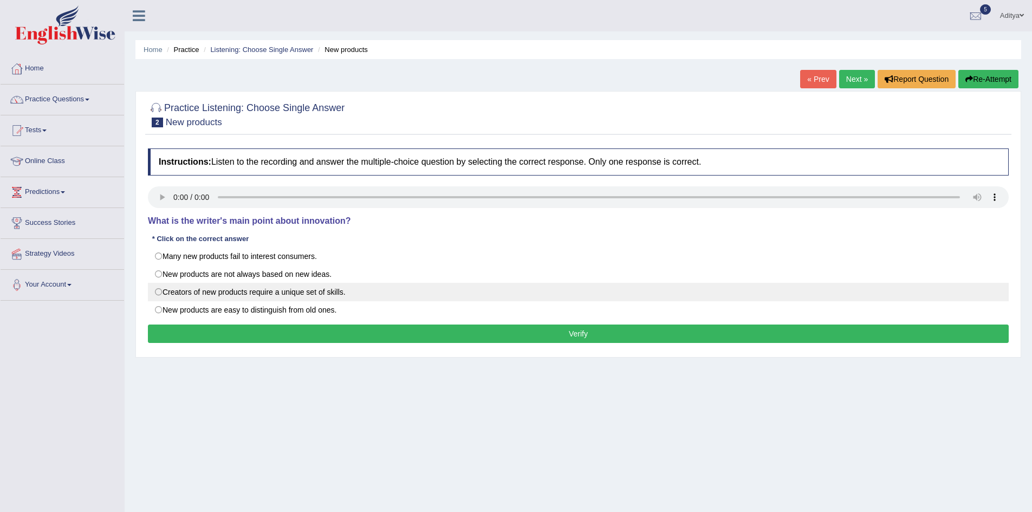
click at [191, 294] on label "Creators of new products require a unique set of skills." at bounding box center [578, 292] width 861 height 18
radio input "true"
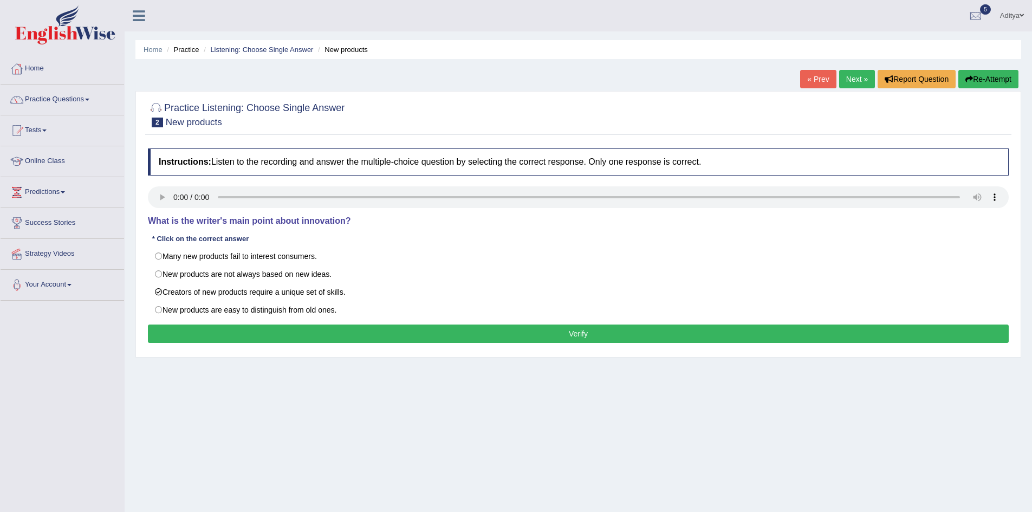
click at [219, 328] on button "Verify" at bounding box center [578, 334] width 861 height 18
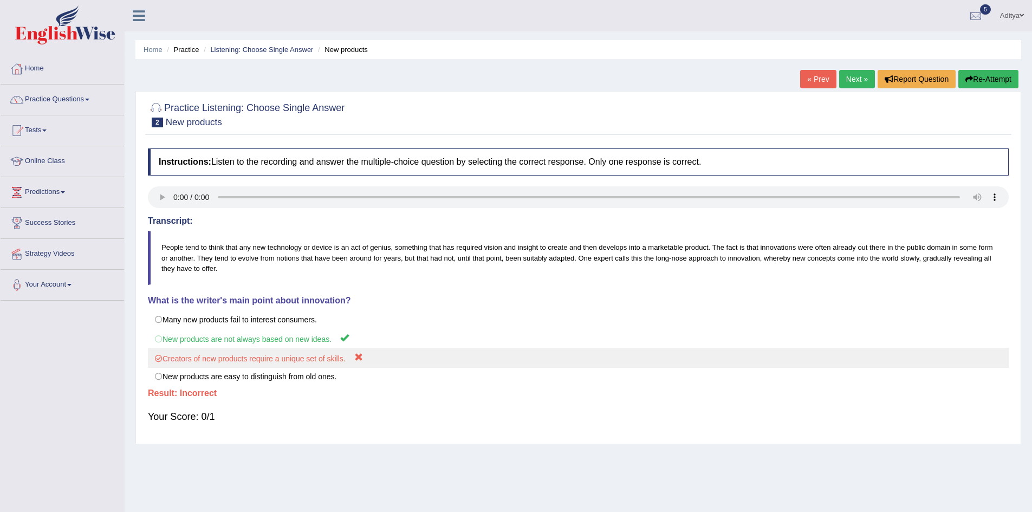
scroll to position [54, 0]
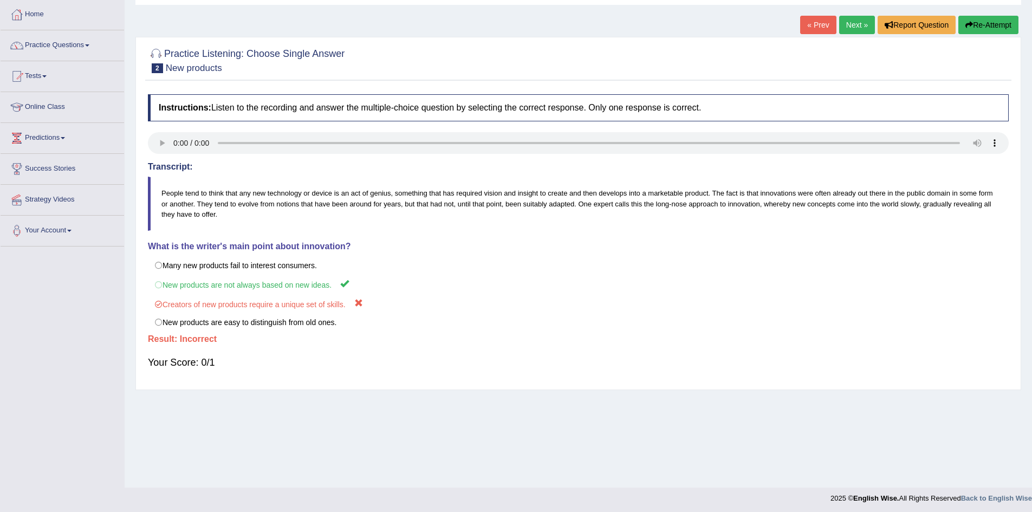
click at [852, 22] on link "Next »" at bounding box center [857, 25] width 36 height 18
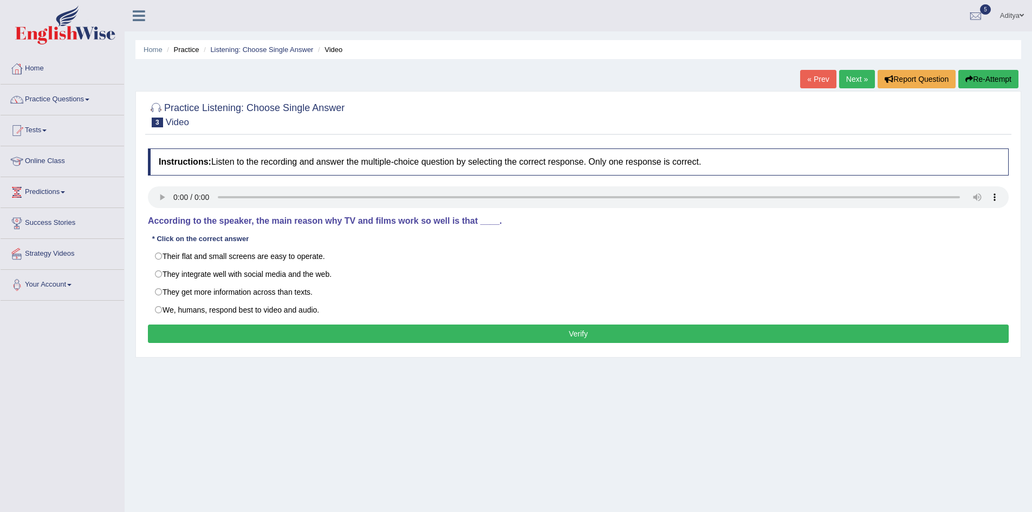
drag, startPoint x: 157, startPoint y: 308, endPoint x: 166, endPoint y: 319, distance: 14.2
click at [157, 308] on label "We, humans, respond best to video and audio." at bounding box center [578, 310] width 861 height 18
radio input "true"
click at [182, 336] on button "Verify" at bounding box center [578, 334] width 861 height 18
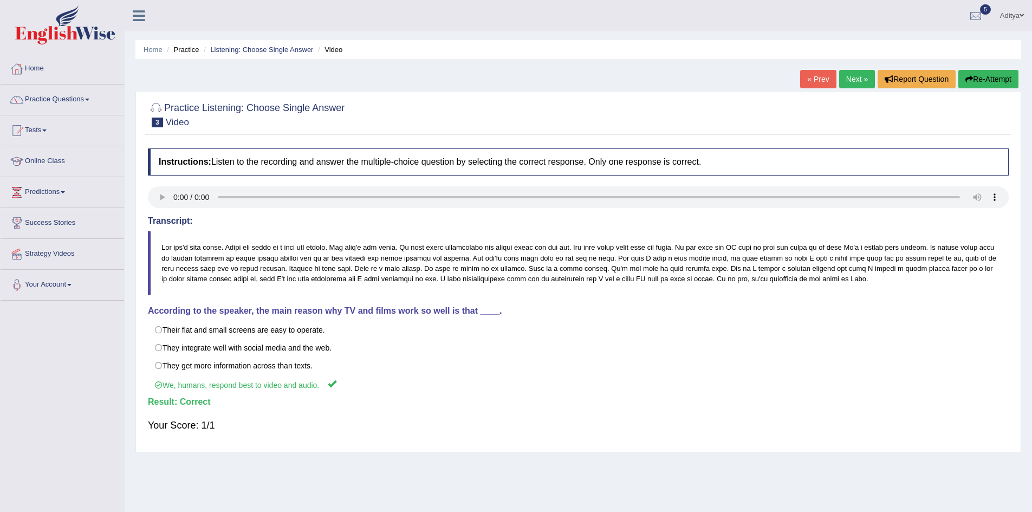
click at [856, 79] on link "Next »" at bounding box center [857, 79] width 36 height 18
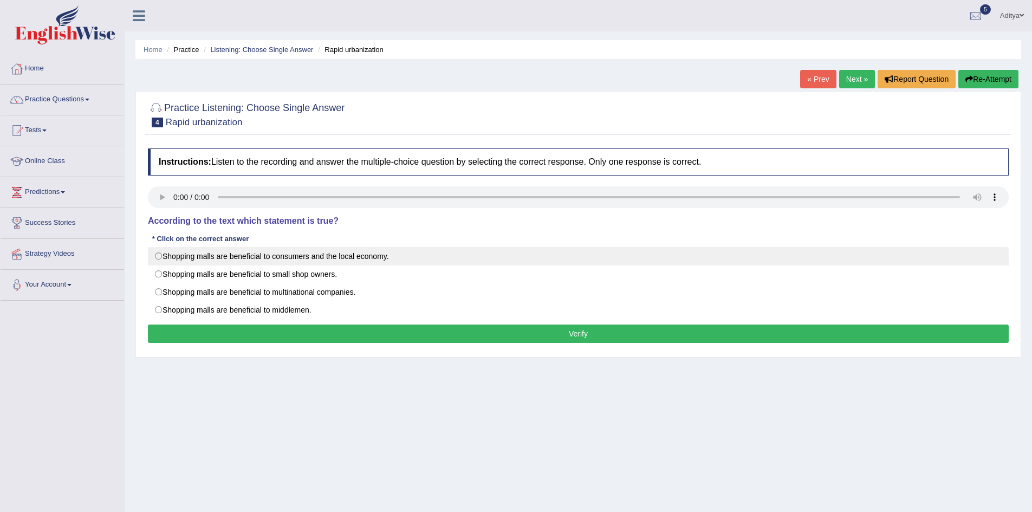
click at [159, 258] on label "Shopping malls are beneficial to consumers and the local economy." at bounding box center [578, 256] width 861 height 18
radio input "true"
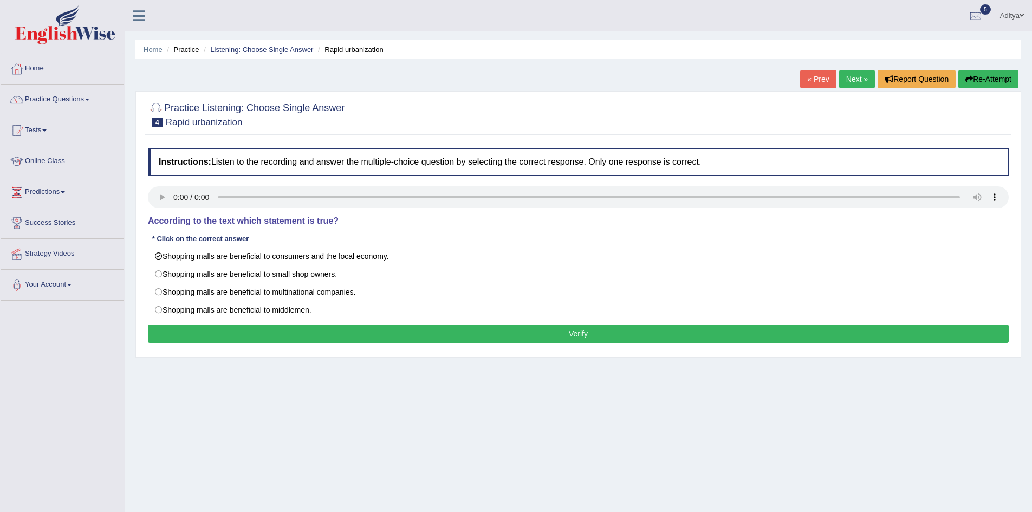
click at [314, 323] on div "Instructions: Listen to the recording and answer the multiple-choice question b…" at bounding box center [578, 247] width 866 height 209
click at [315, 333] on button "Verify" at bounding box center [578, 334] width 861 height 18
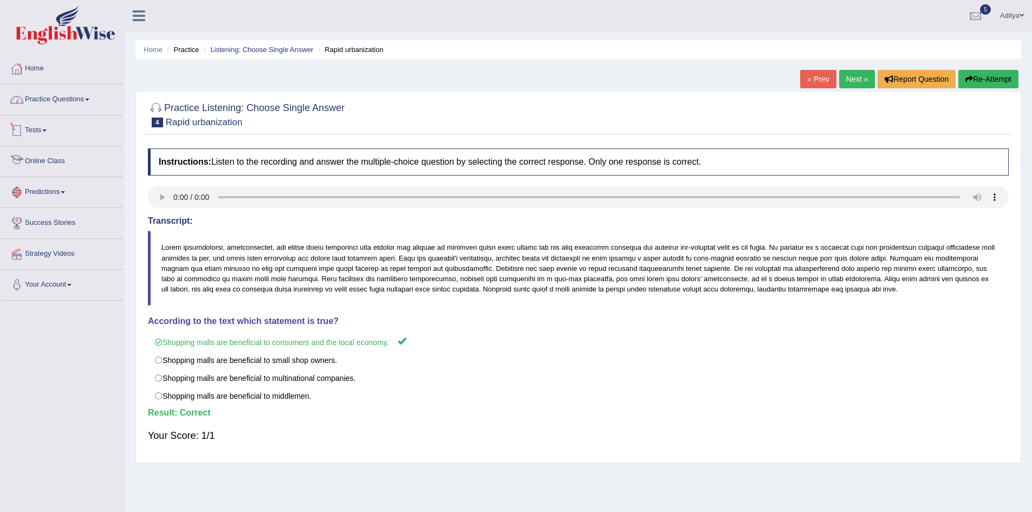
click at [89, 99] on span at bounding box center [87, 100] width 4 height 2
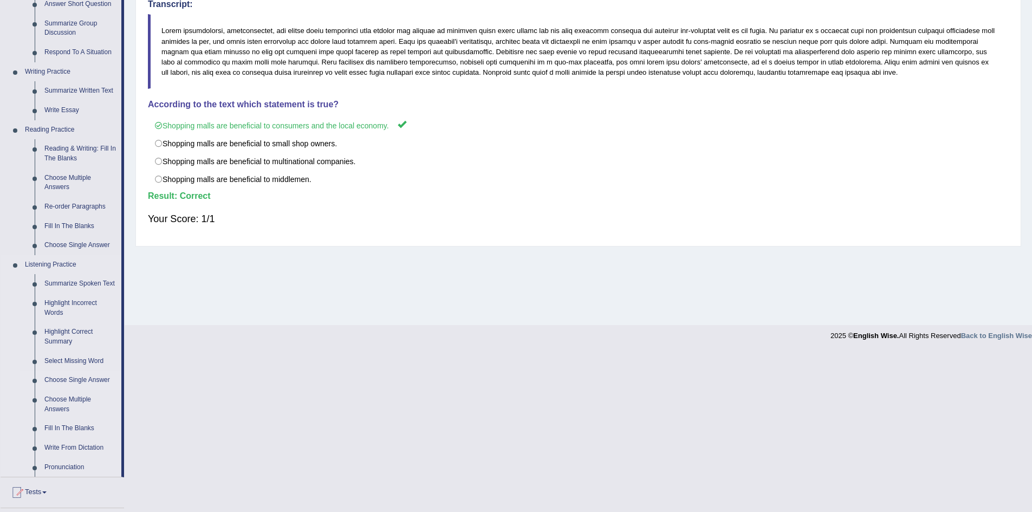
scroll to position [271, 0]
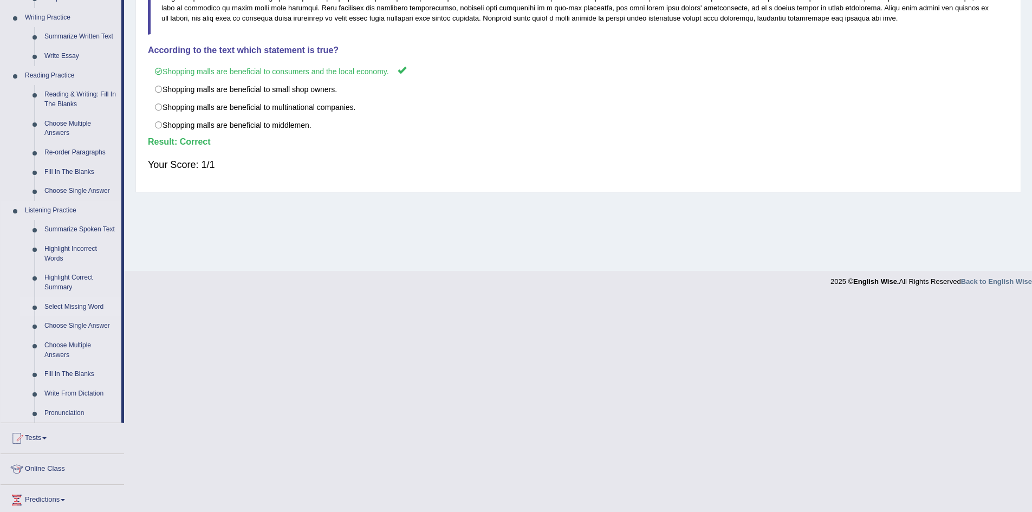
click at [88, 307] on link "Select Missing Word" at bounding box center [81, 307] width 82 height 20
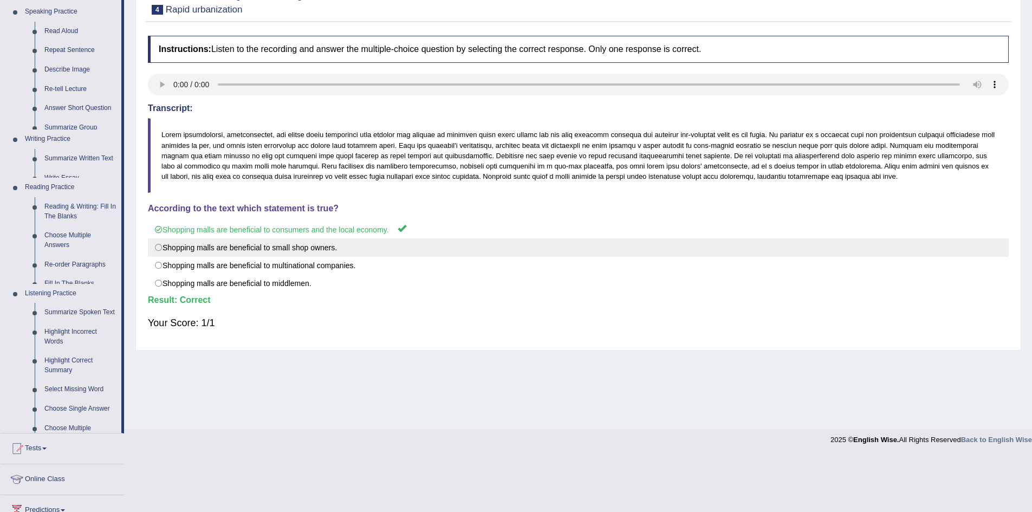
scroll to position [57, 0]
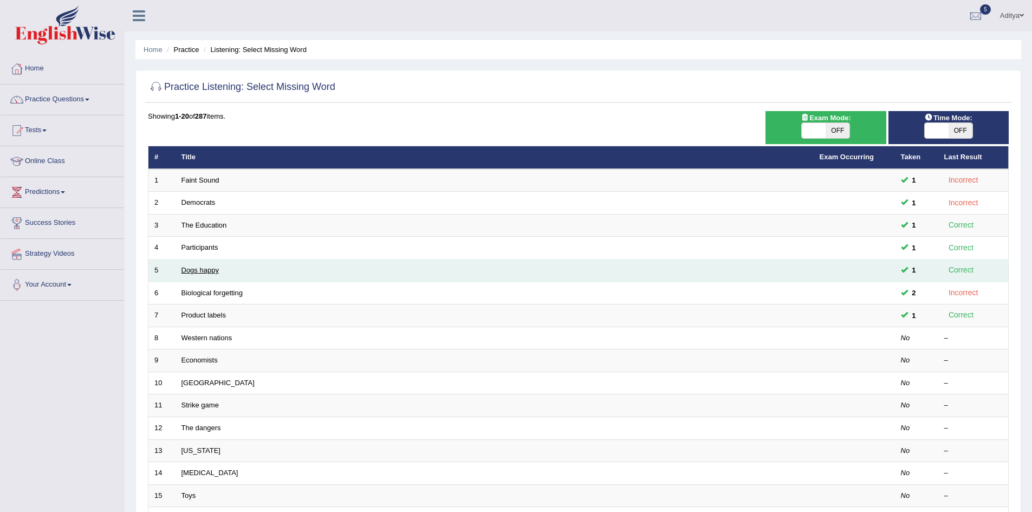
click at [207, 267] on link "Dogs happy" at bounding box center [200, 270] width 37 height 8
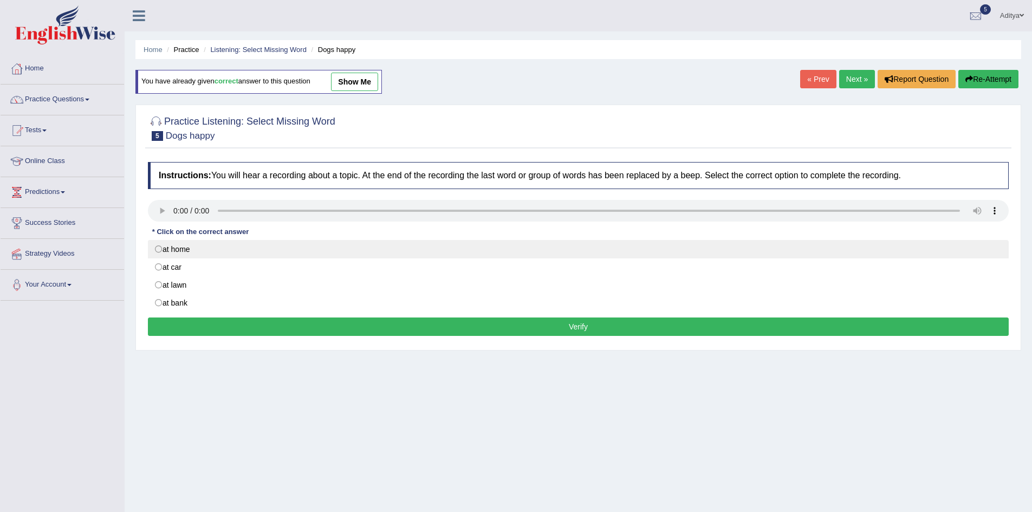
click at [159, 250] on label "at home" at bounding box center [578, 249] width 861 height 18
radio input "true"
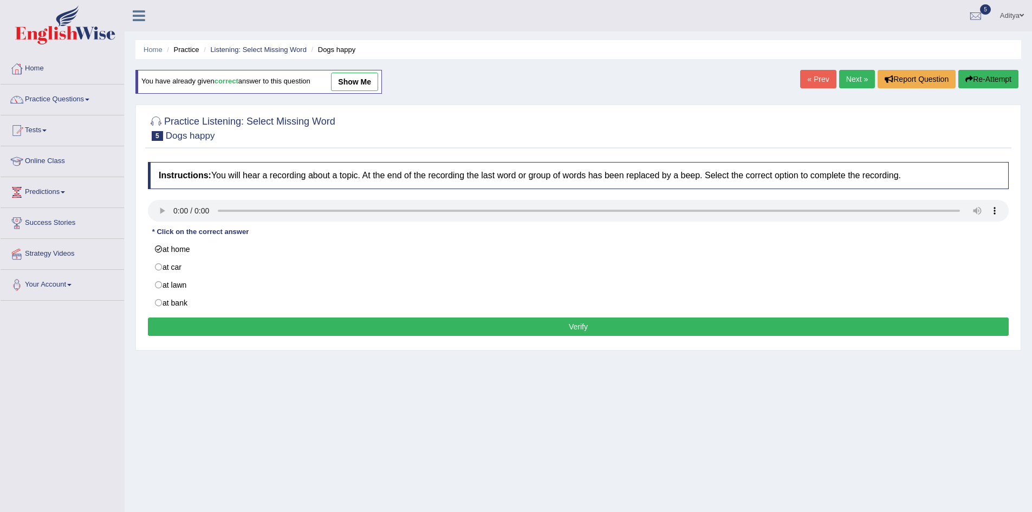
click at [208, 324] on button "Verify" at bounding box center [578, 327] width 861 height 18
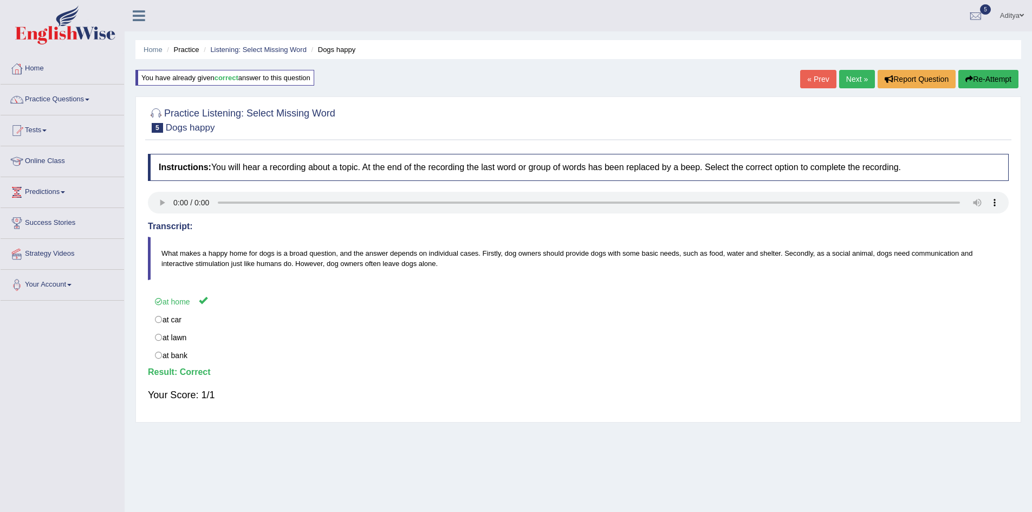
click at [847, 79] on link "Next »" at bounding box center [857, 79] width 36 height 18
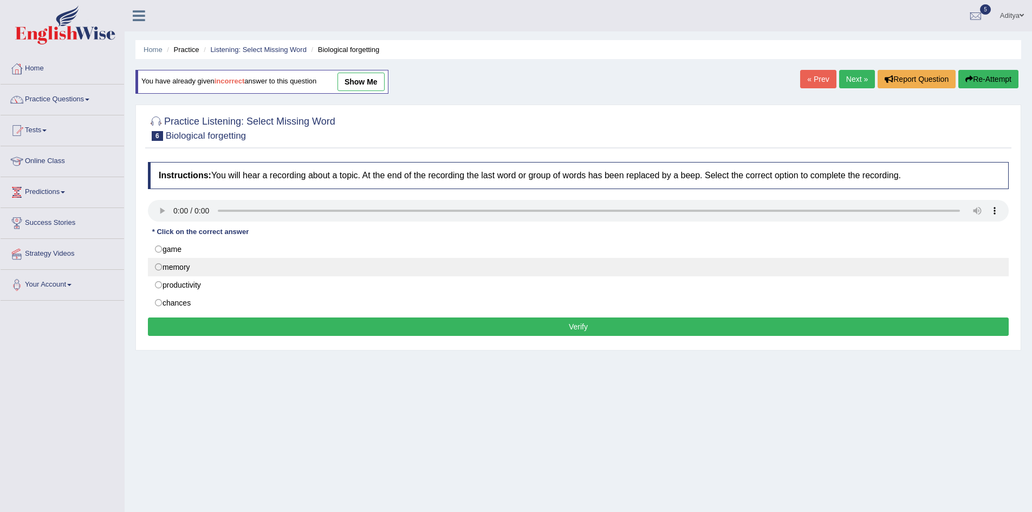
click at [191, 268] on label "memory" at bounding box center [578, 267] width 861 height 18
radio input "true"
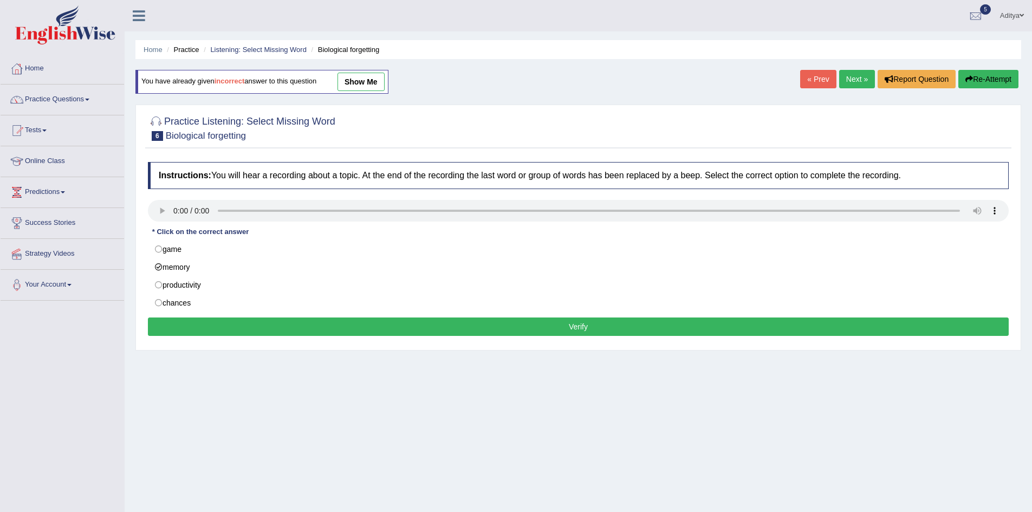
click at [240, 333] on button "Verify" at bounding box center [578, 327] width 861 height 18
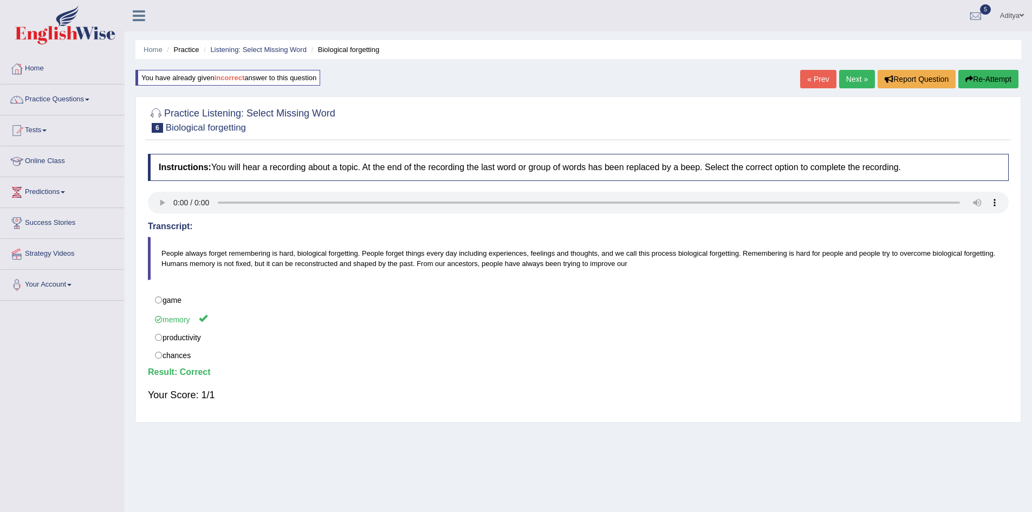
click at [850, 75] on link "Next »" at bounding box center [857, 79] width 36 height 18
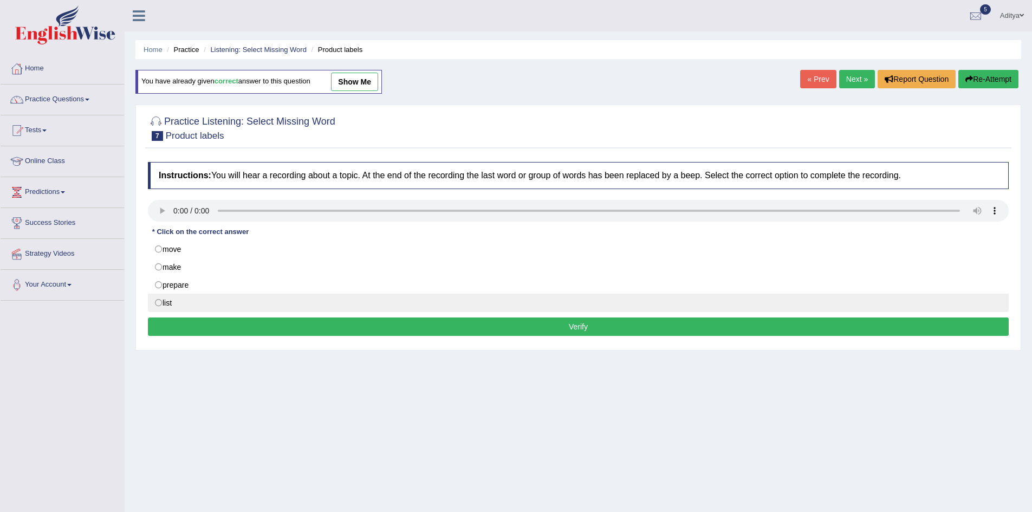
click at [174, 302] on label "list" at bounding box center [578, 303] width 861 height 18
radio input "true"
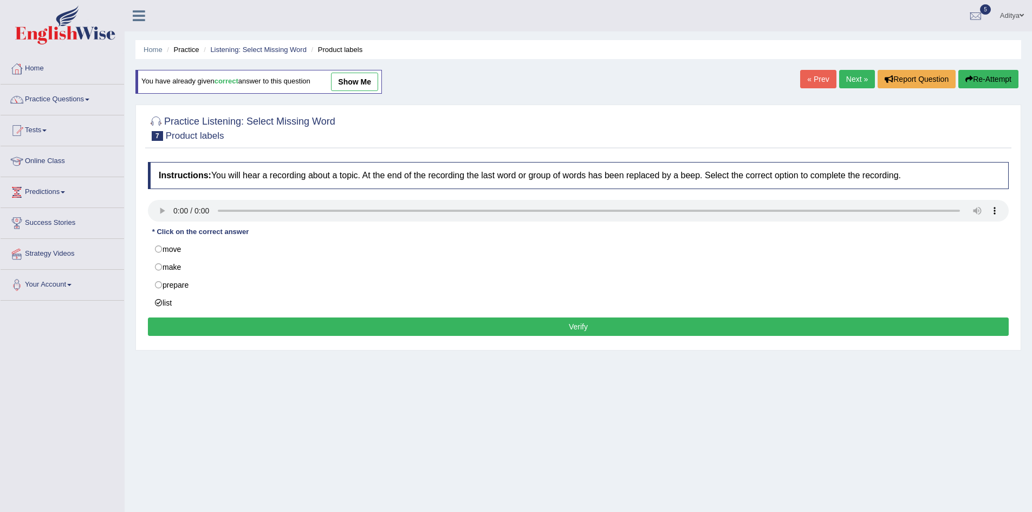
click at [260, 329] on button "Verify" at bounding box center [578, 327] width 861 height 18
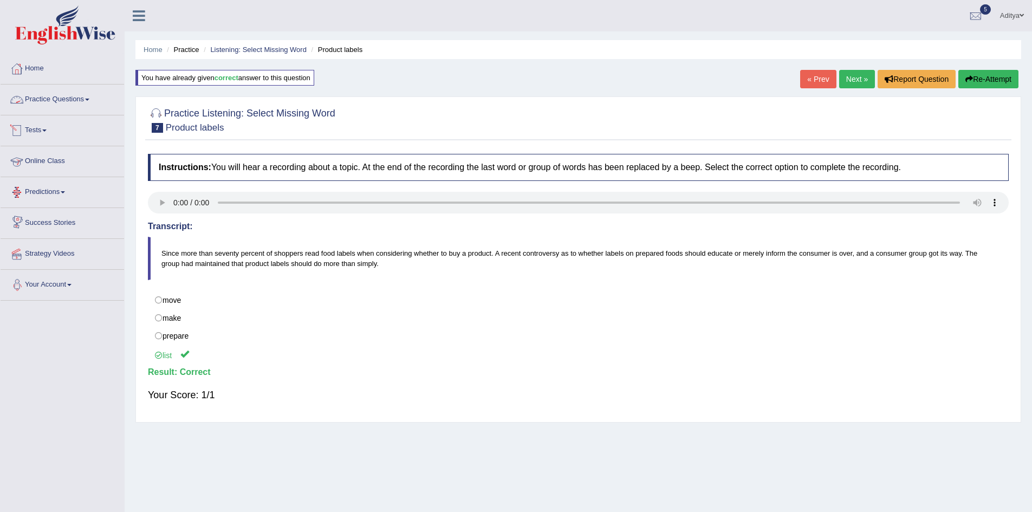
click at [89, 100] on span at bounding box center [87, 100] width 4 height 2
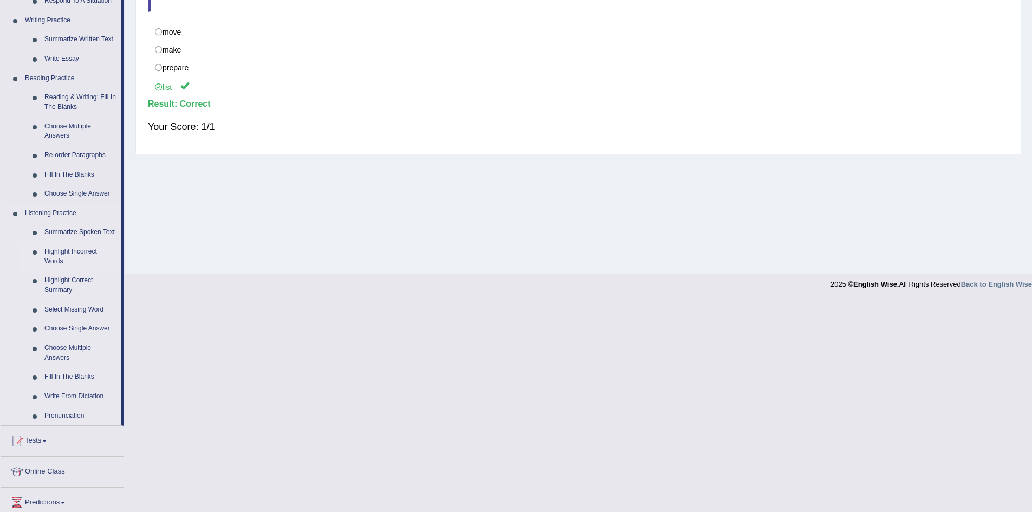
scroll to position [325, 0]
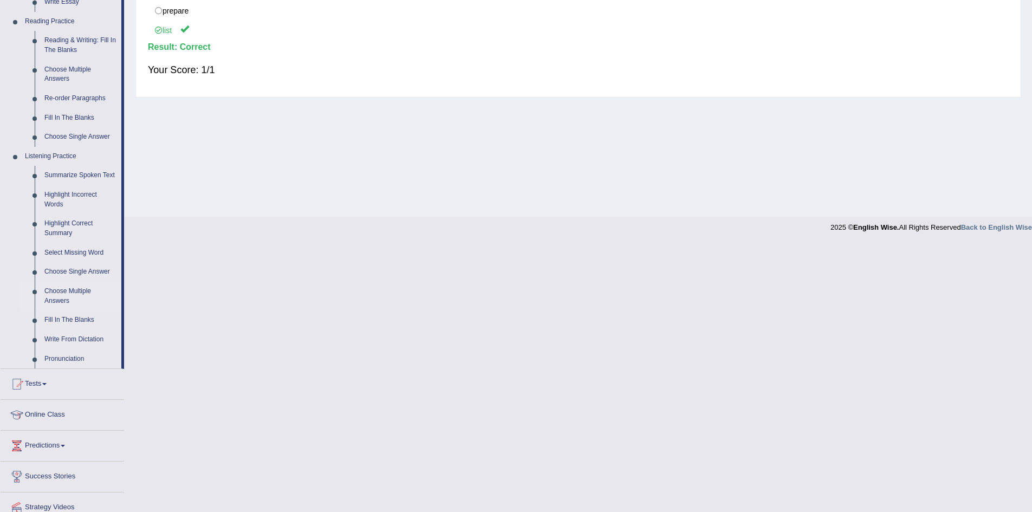
click at [66, 299] on link "Choose Multiple Answers" at bounding box center [81, 296] width 82 height 29
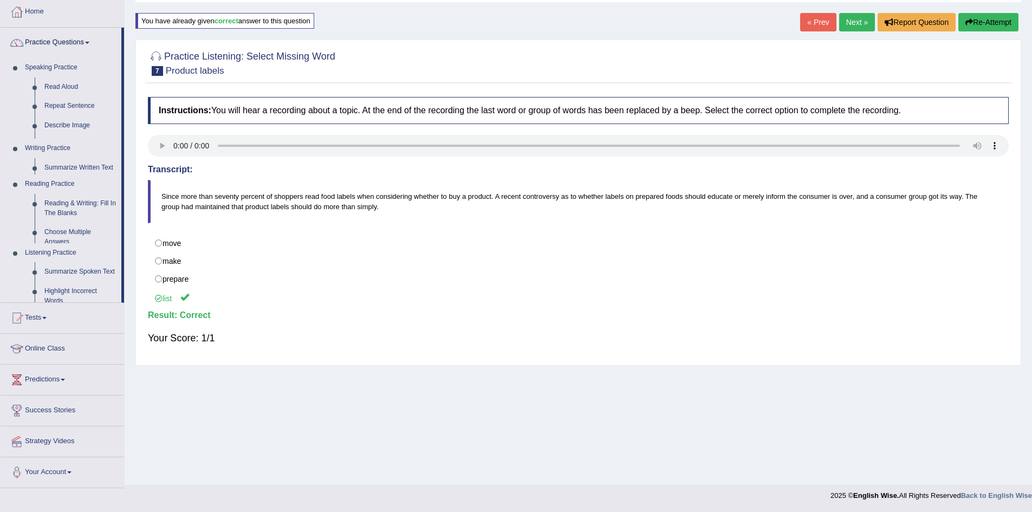
scroll to position [57, 0]
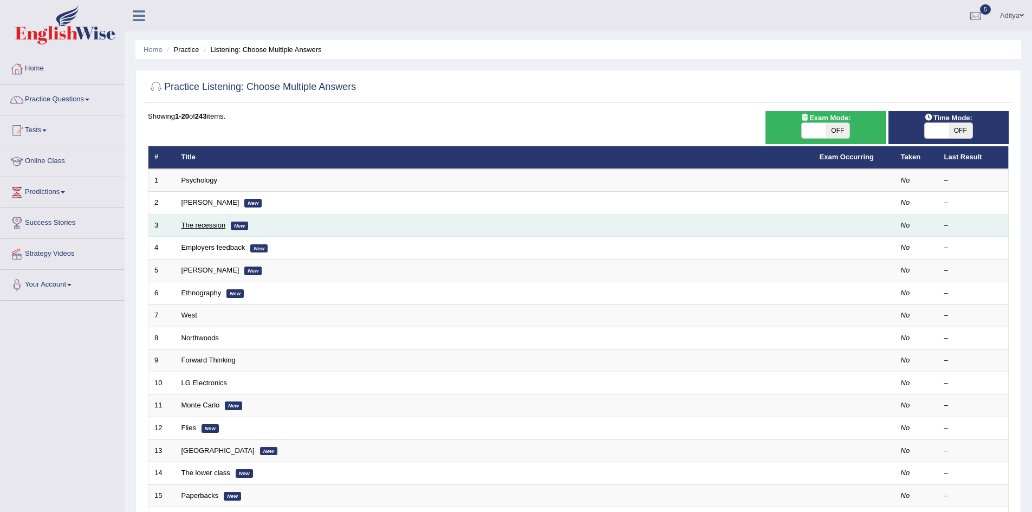
click at [204, 228] on link "The recession" at bounding box center [204, 225] width 44 height 8
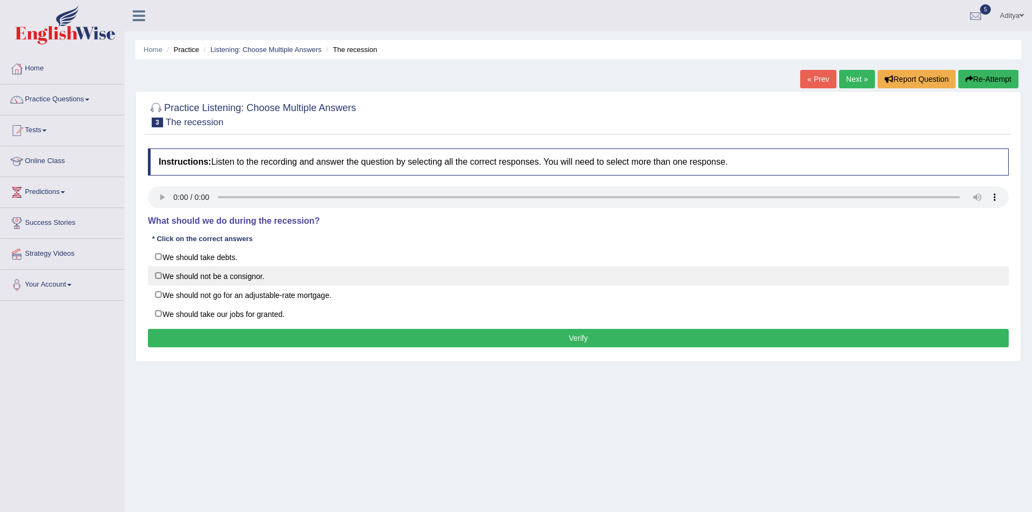
click at [158, 277] on label "We should not be a consignor." at bounding box center [578, 276] width 861 height 20
checkbox input "true"
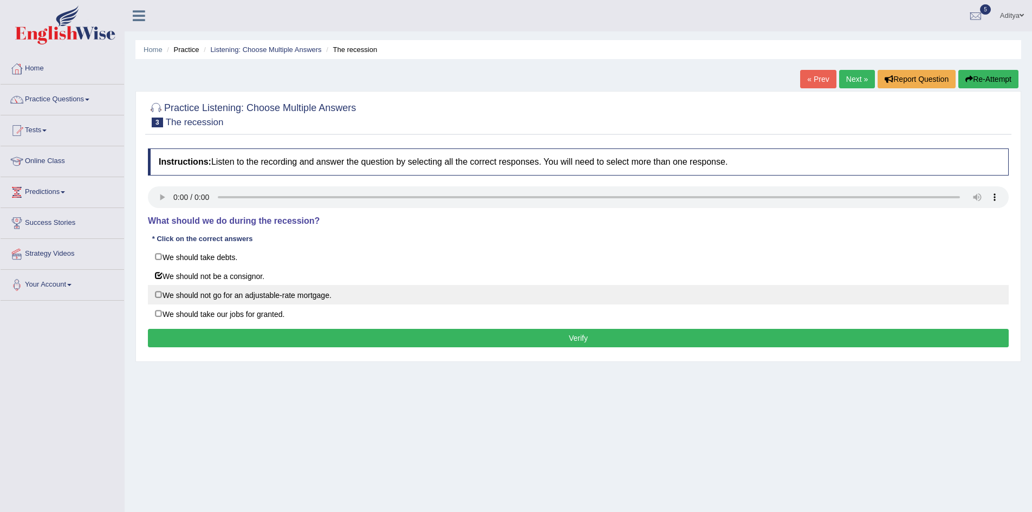
click at [156, 295] on label "We should not go for an adjustable-rate mortgage." at bounding box center [578, 295] width 861 height 20
checkbox input "true"
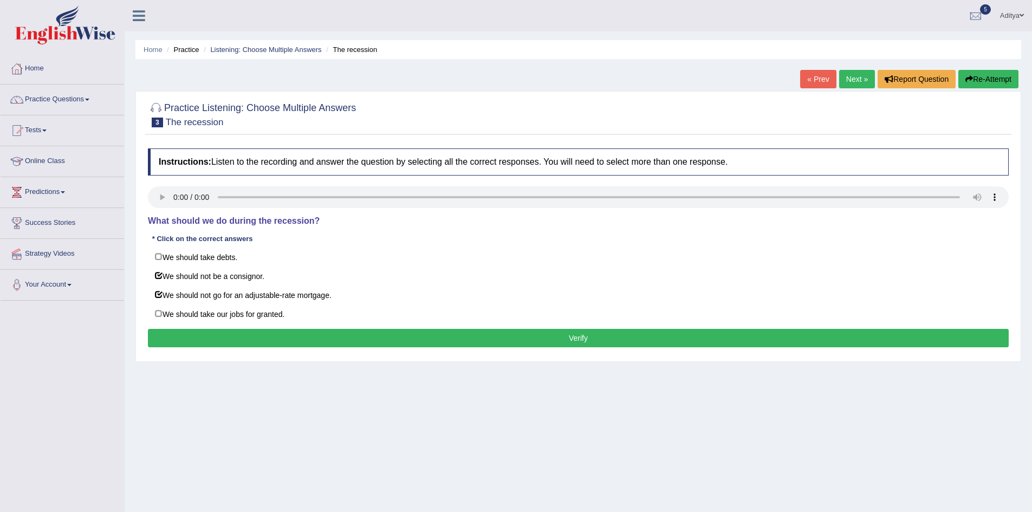
click at [198, 331] on button "Verify" at bounding box center [578, 338] width 861 height 18
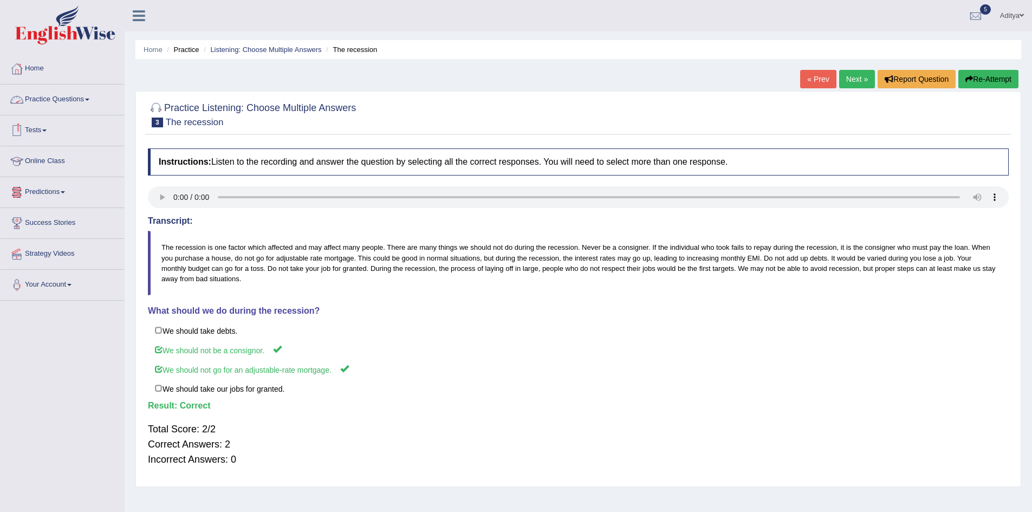
click at [89, 100] on span at bounding box center [87, 100] width 4 height 2
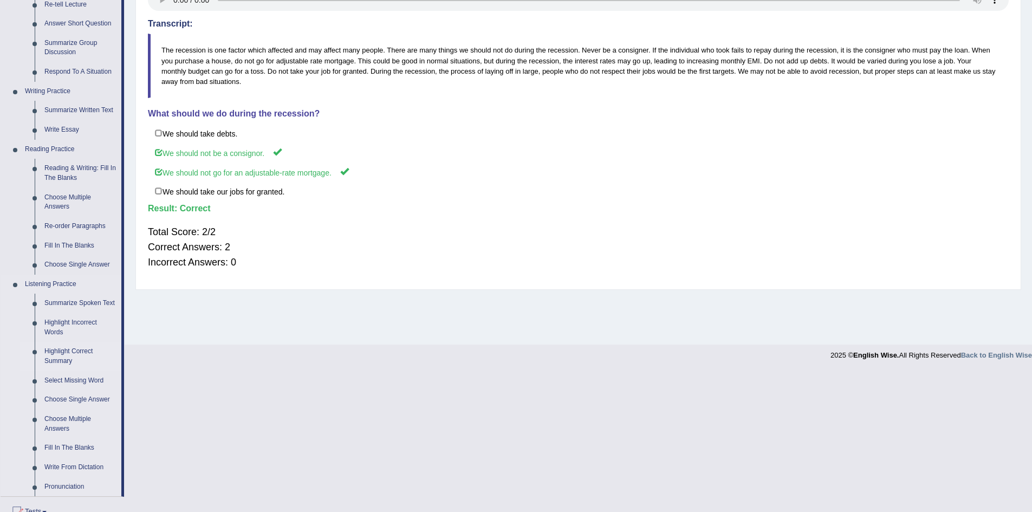
scroll to position [217, 0]
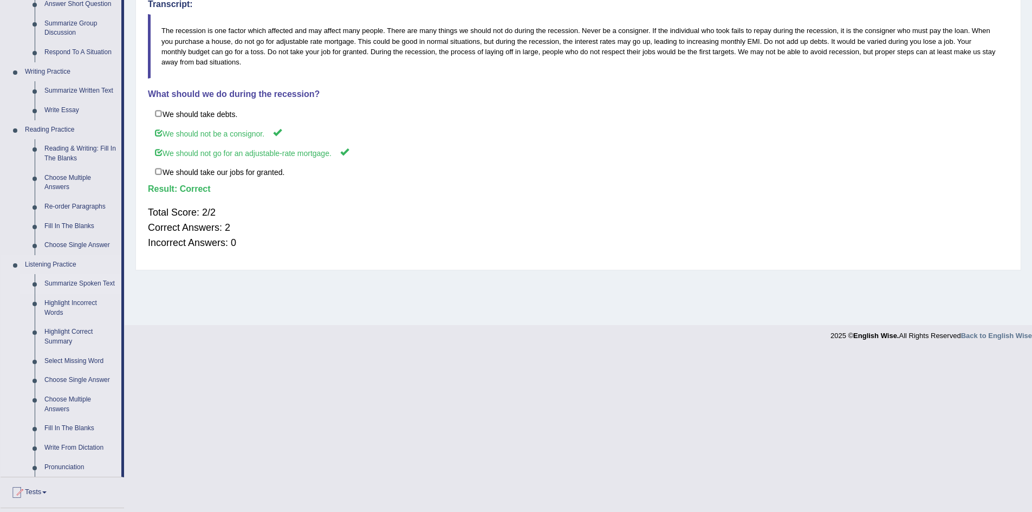
click at [87, 284] on link "Summarize Spoken Text" at bounding box center [81, 284] width 82 height 20
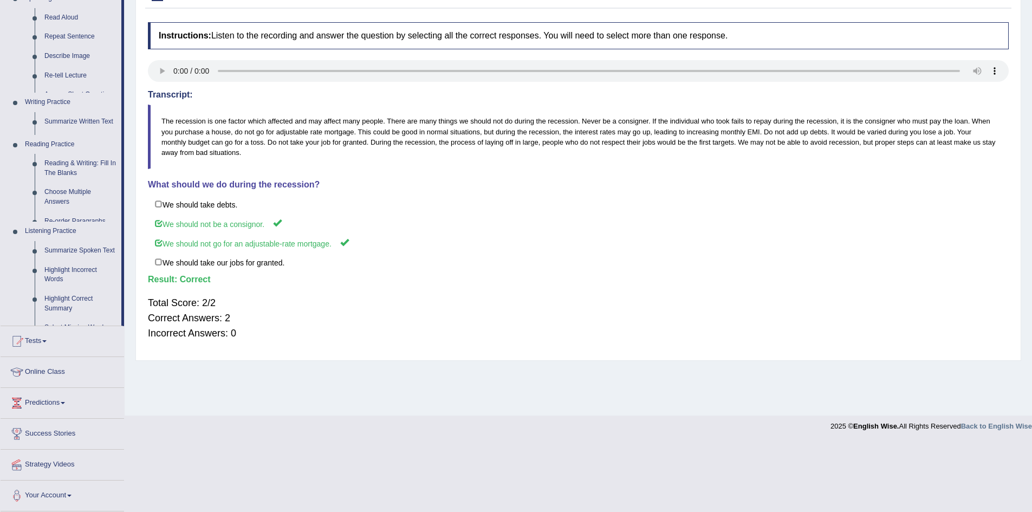
scroll to position [57, 0]
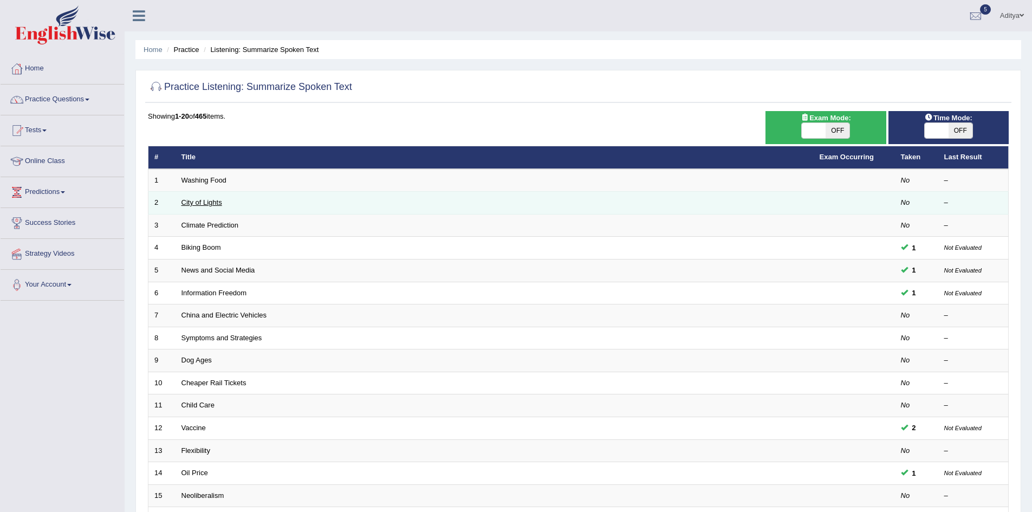
click at [194, 201] on link "City of Lights" at bounding box center [202, 202] width 41 height 8
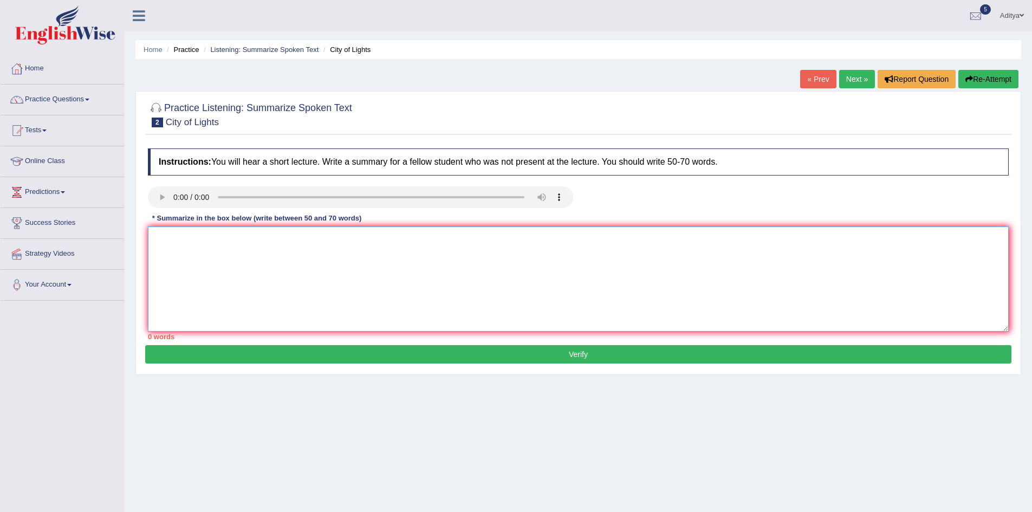
click at [174, 236] on textarea at bounding box center [578, 278] width 861 height 105
type textarea "A noteworthy point re"
click at [41, 65] on link "Home" at bounding box center [63, 67] width 124 height 27
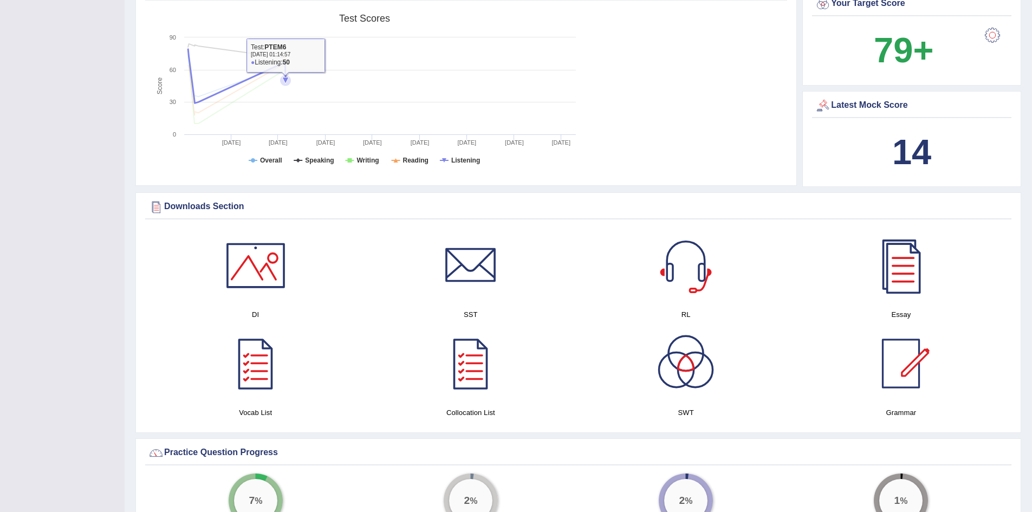
scroll to position [379, 0]
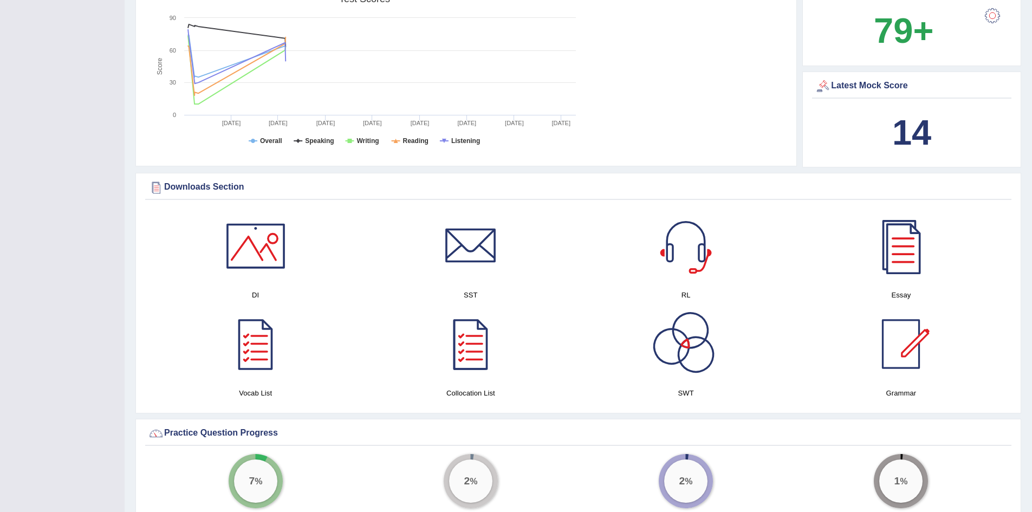
click at [701, 345] on div at bounding box center [686, 344] width 76 height 76
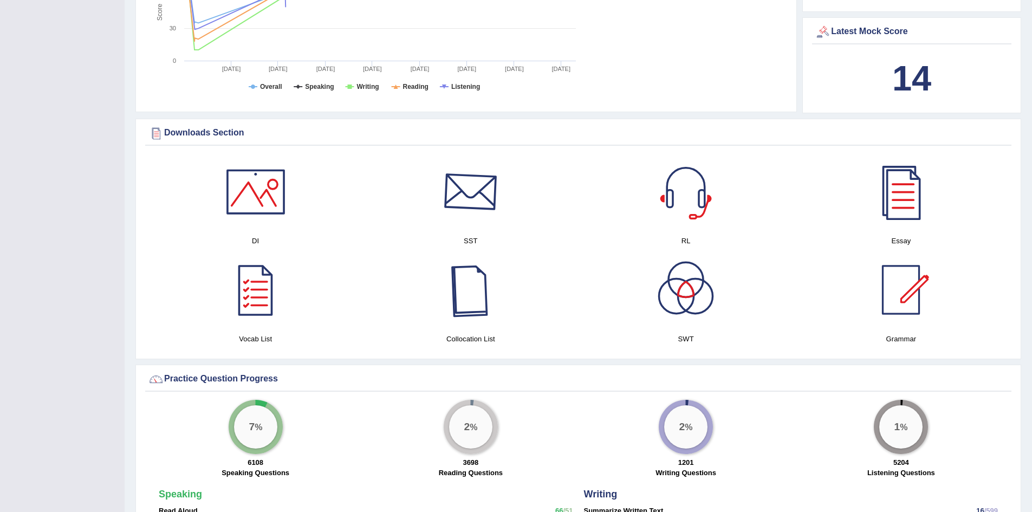
click at [477, 203] on div at bounding box center [471, 192] width 76 height 76
